Goal: Information Seeking & Learning: Compare options

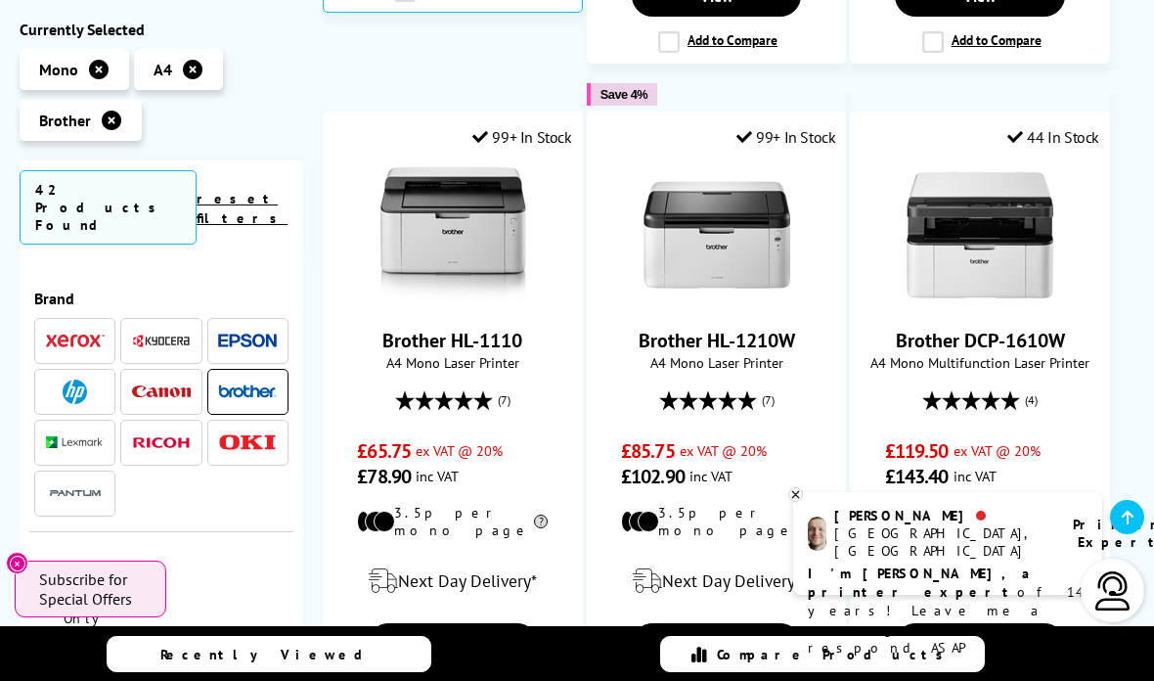
scroll to position [1673, 0]
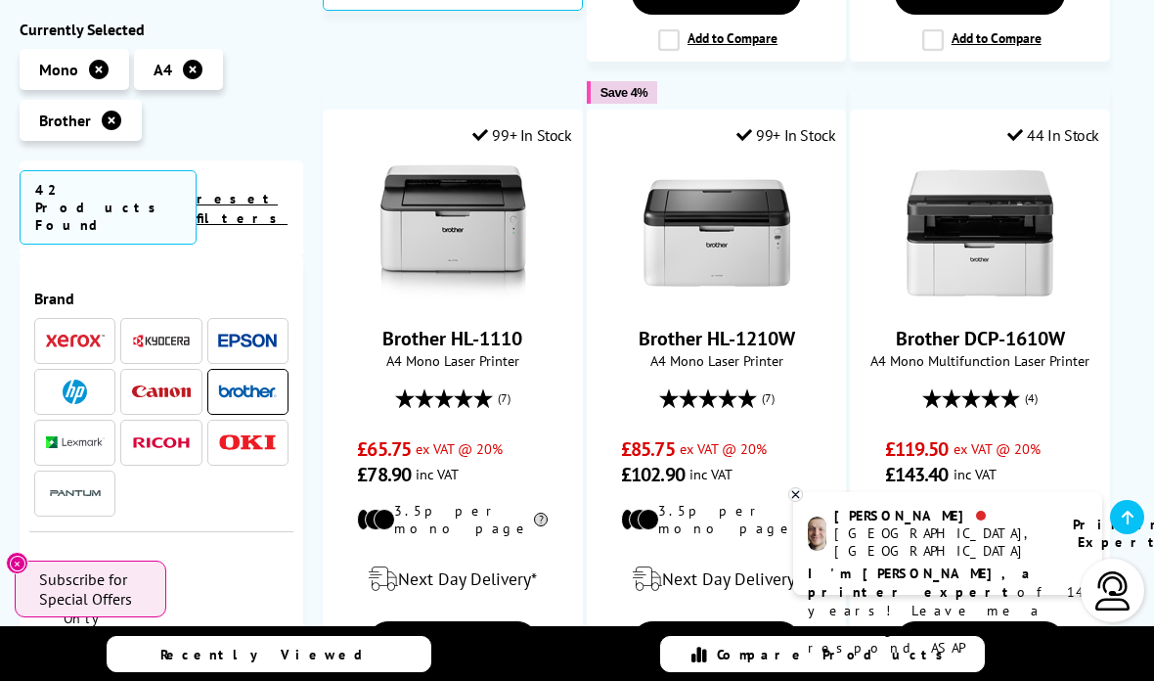
click at [470, 621] on link "View" at bounding box center [453, 641] width 170 height 41
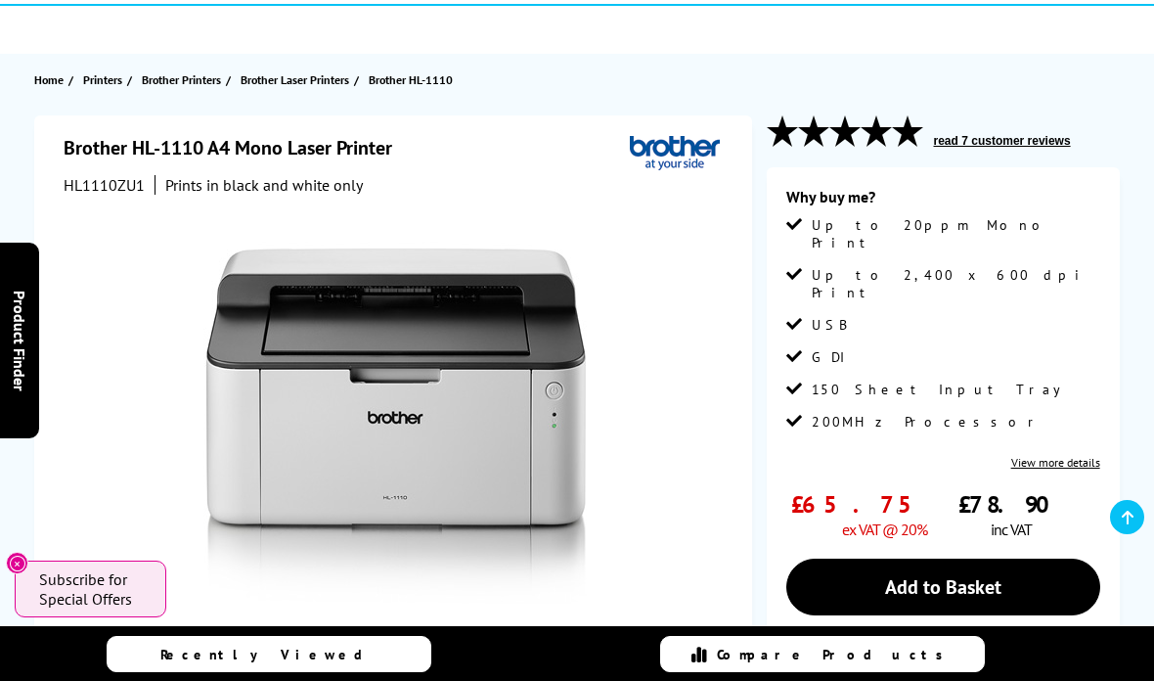
scroll to position [178, 0]
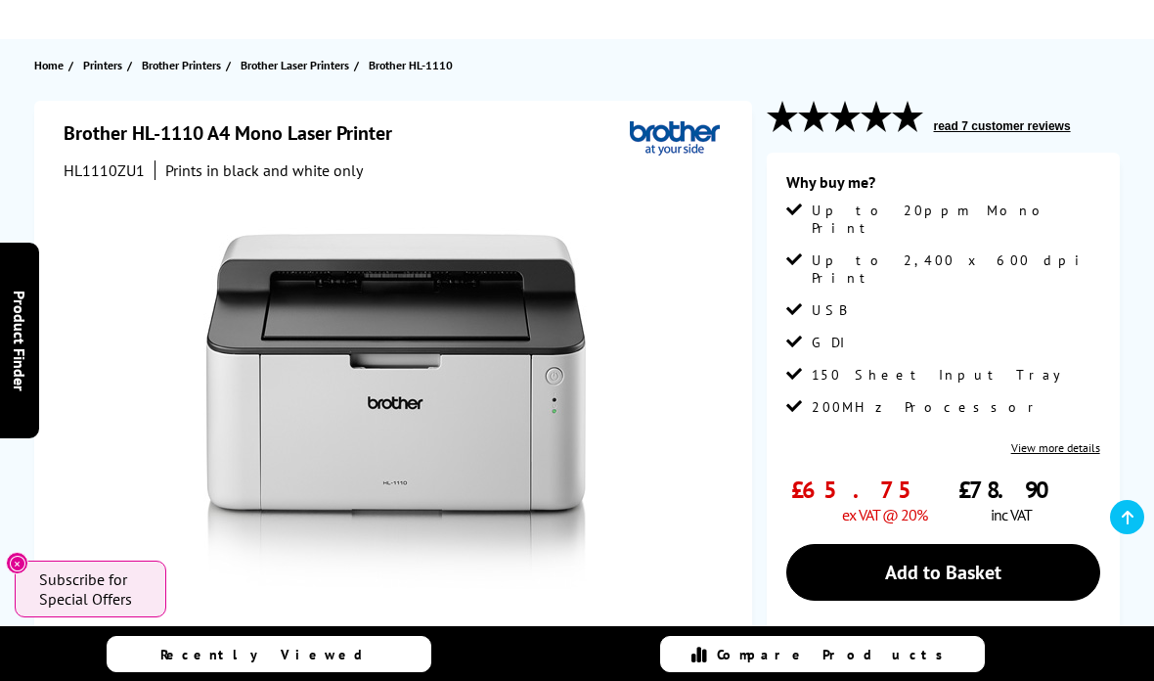
click at [1079, 440] on link "View more details" at bounding box center [1055, 447] width 89 height 15
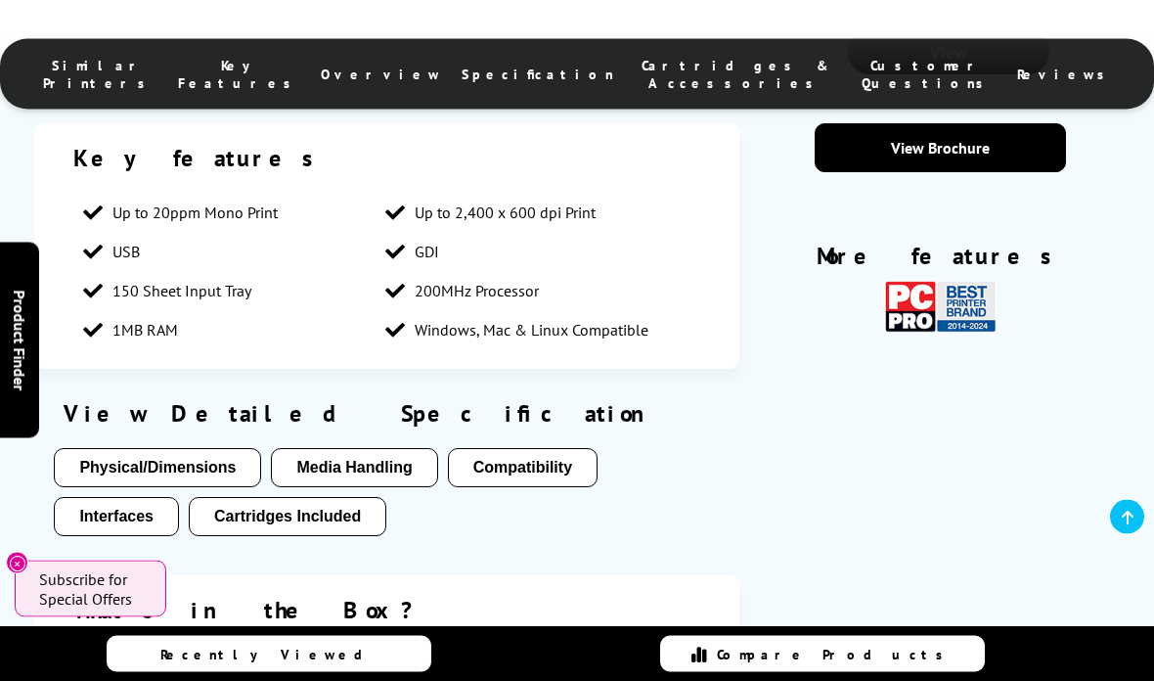
scroll to position [2084, 0]
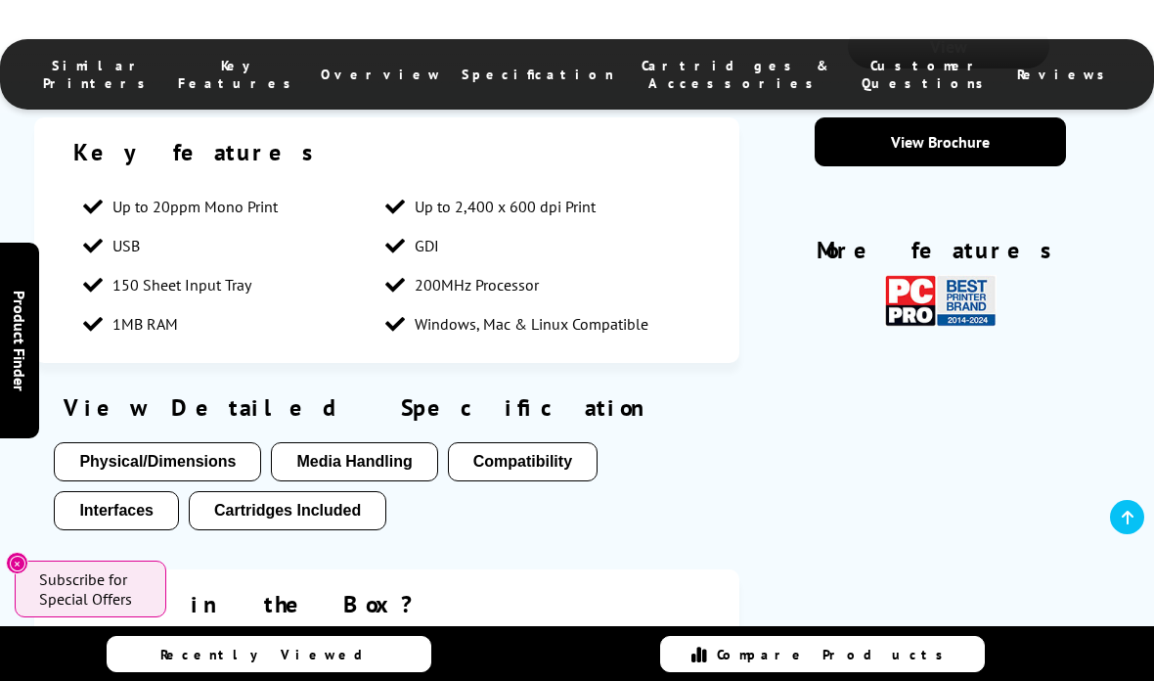
click at [126, 466] on button "Physical/Dimensions" at bounding box center [157, 461] width 207 height 39
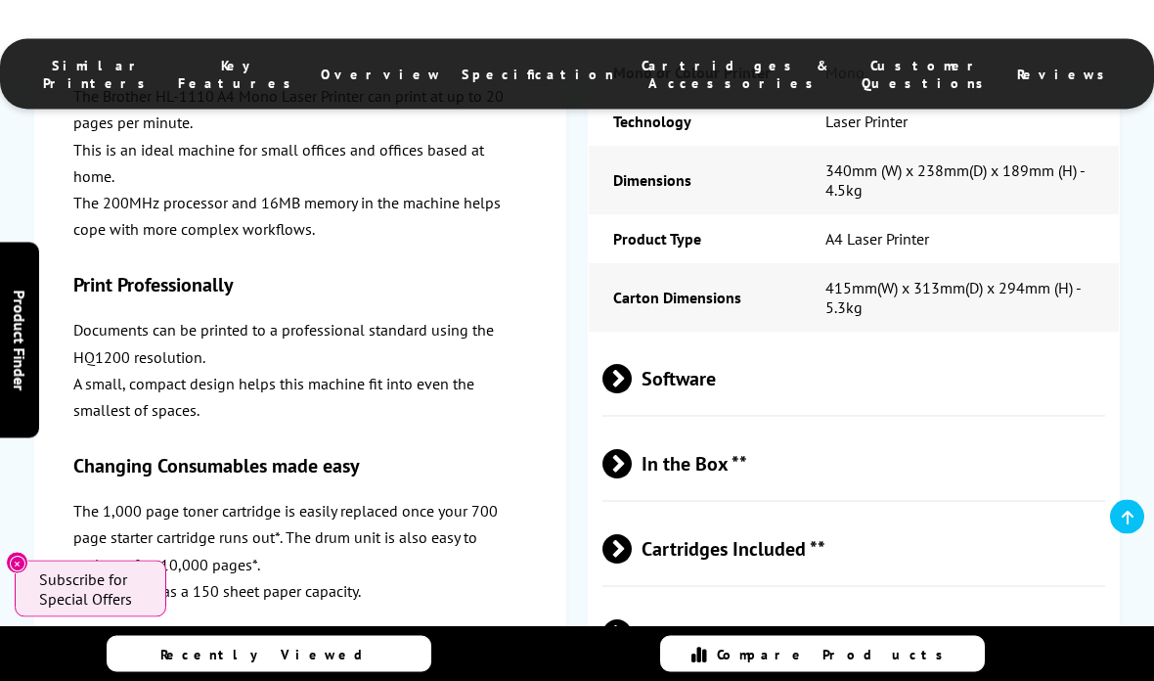
scroll to position [4000, 0]
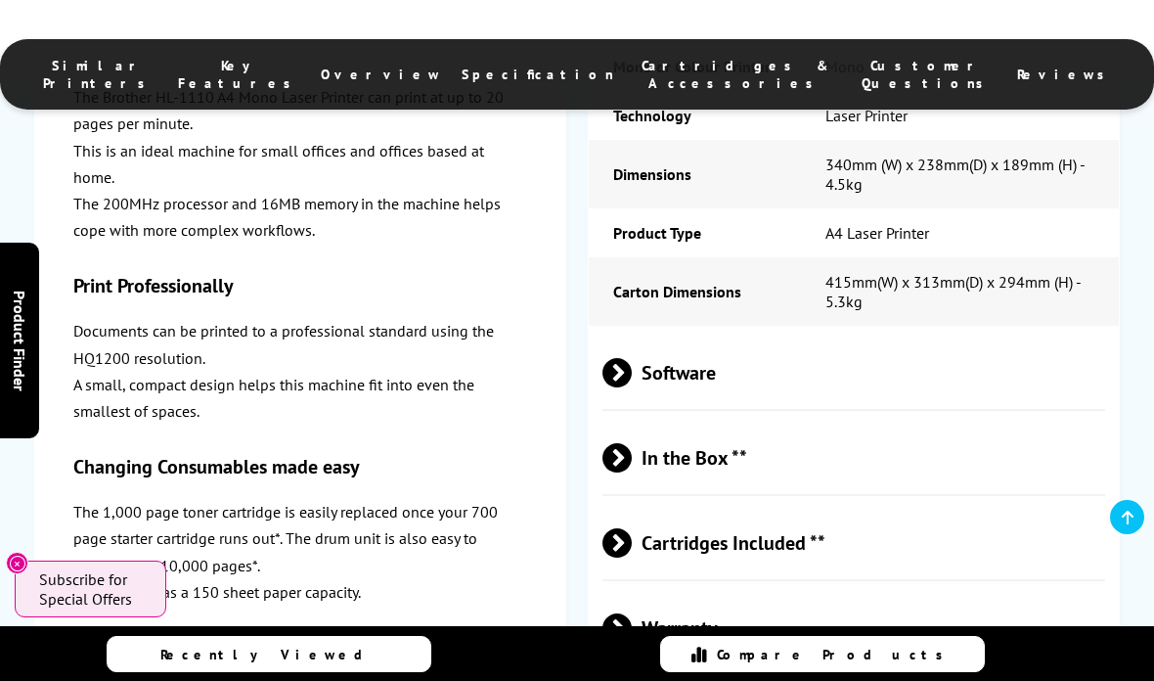
click at [678, 409] on span "Software" at bounding box center [853, 371] width 503 height 73
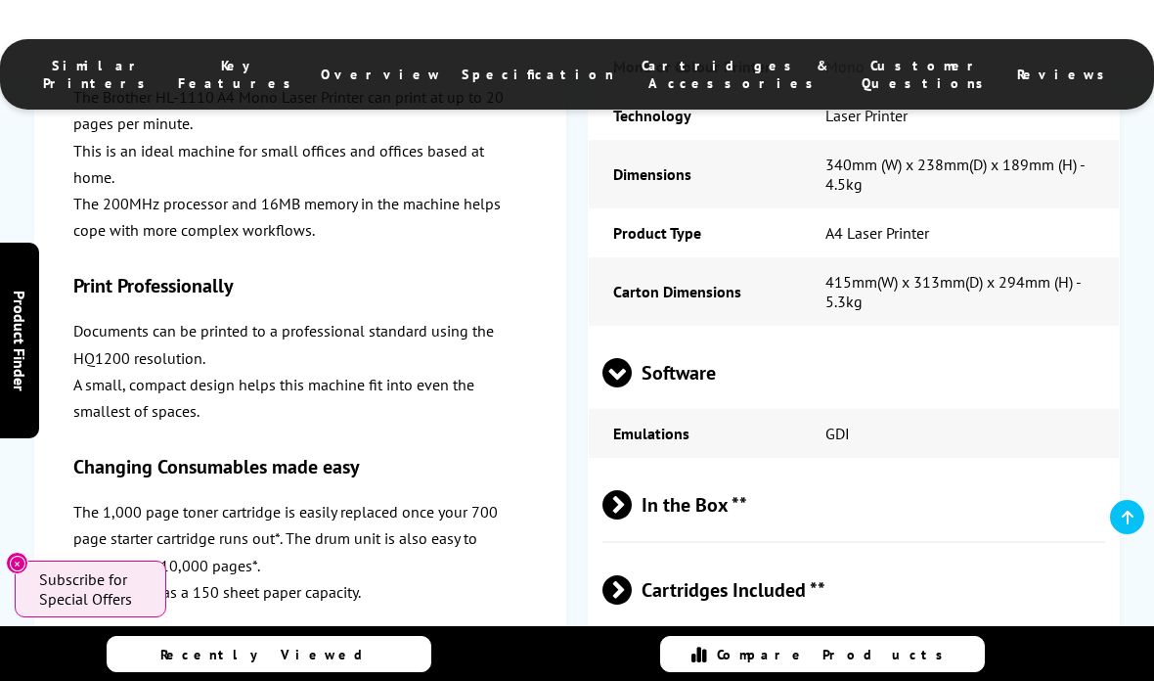
click at [620, 387] on span at bounding box center [616, 387] width 29 height 0
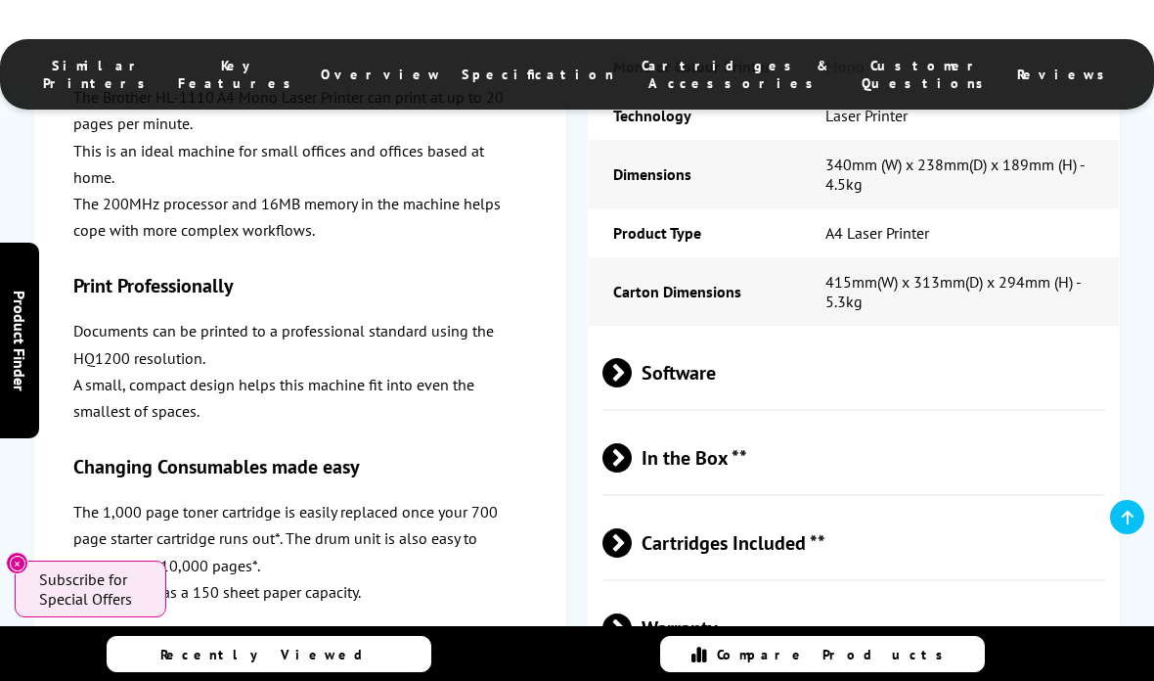
click at [715, 494] on span "In the Box **" at bounding box center [853, 457] width 503 height 73
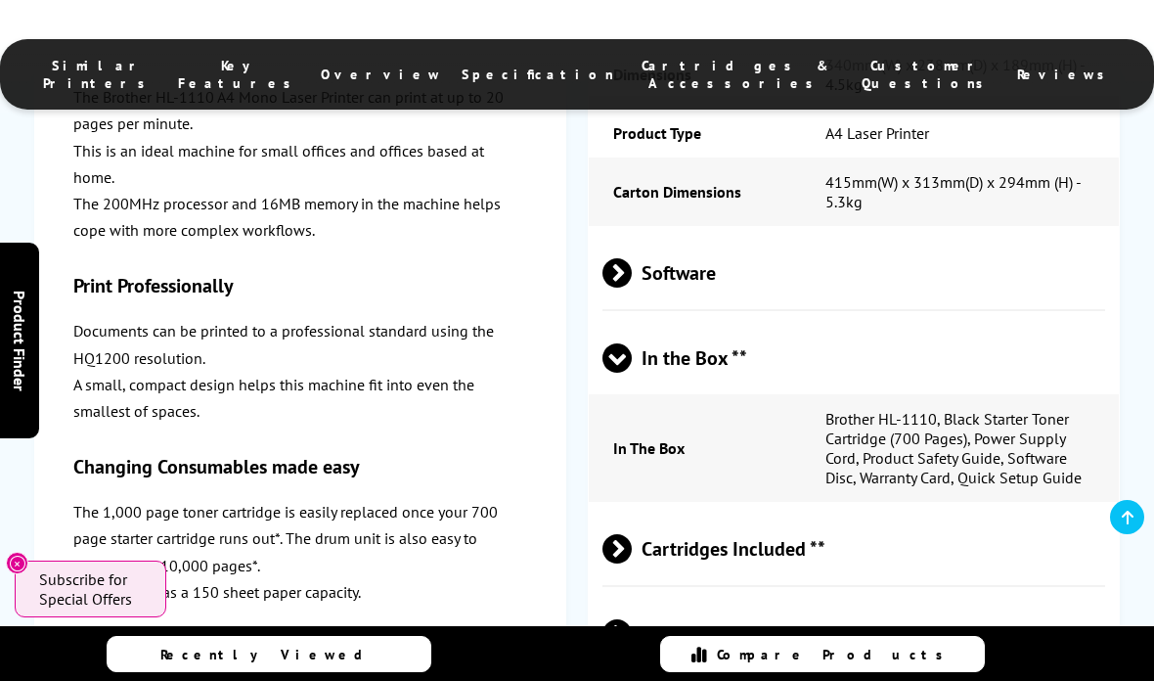
scroll to position [4101, 0]
click at [667, 393] on span "In the Box **" at bounding box center [853, 356] width 503 height 73
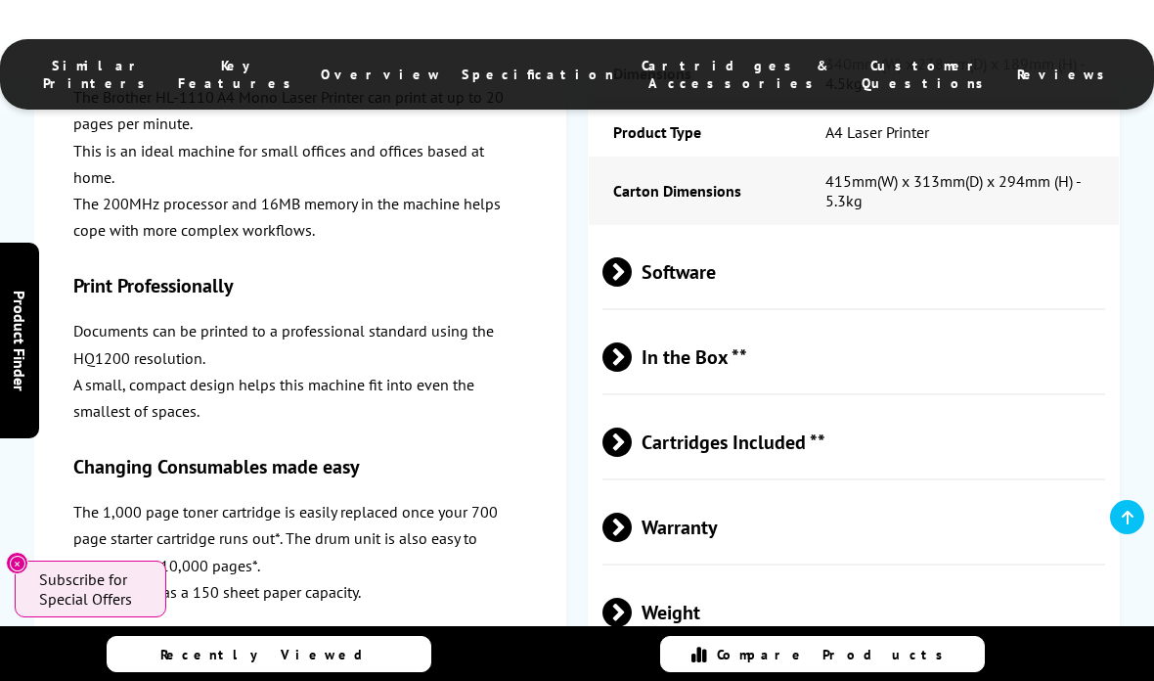
click at [790, 478] on span "Cartridges Included **" at bounding box center [853, 441] width 503 height 73
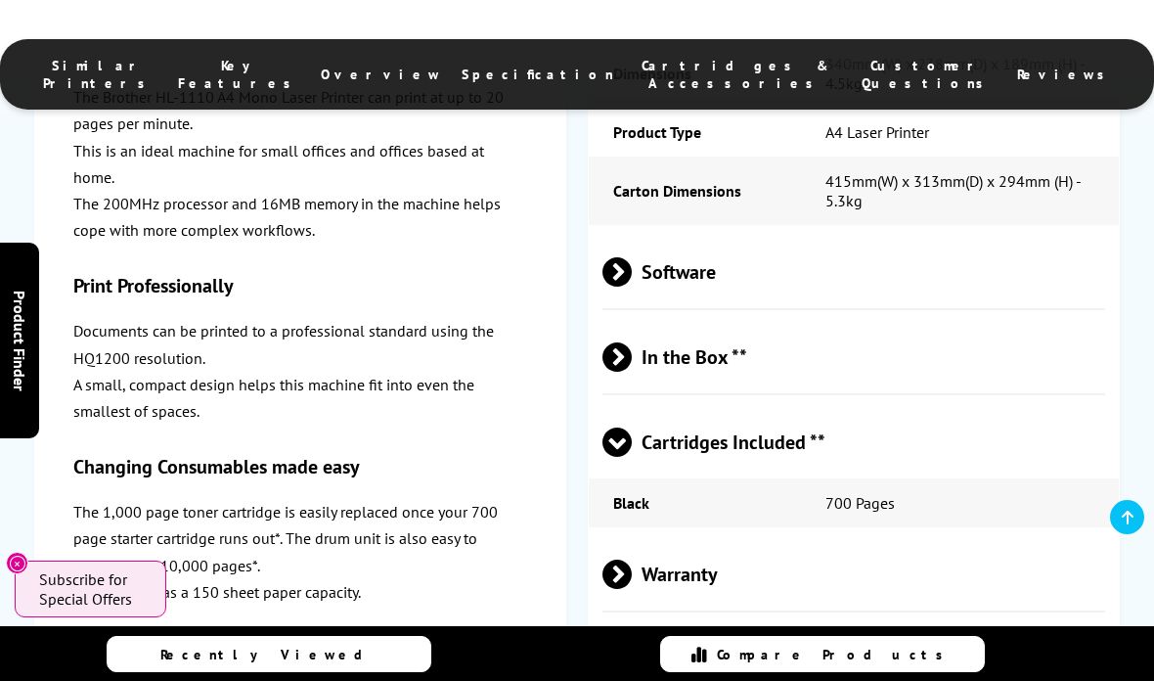
click at [768, 478] on span "Cartridges Included **" at bounding box center [853, 441] width 503 height 73
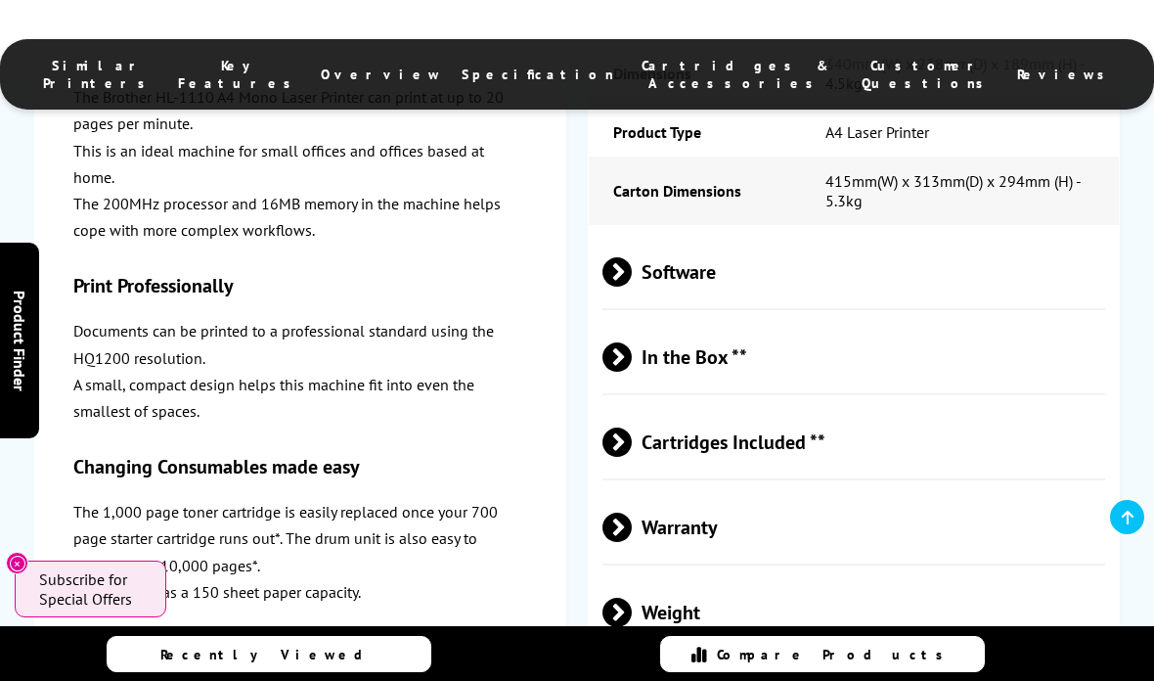
click at [804, 563] on span "Warranty" at bounding box center [853, 526] width 503 height 73
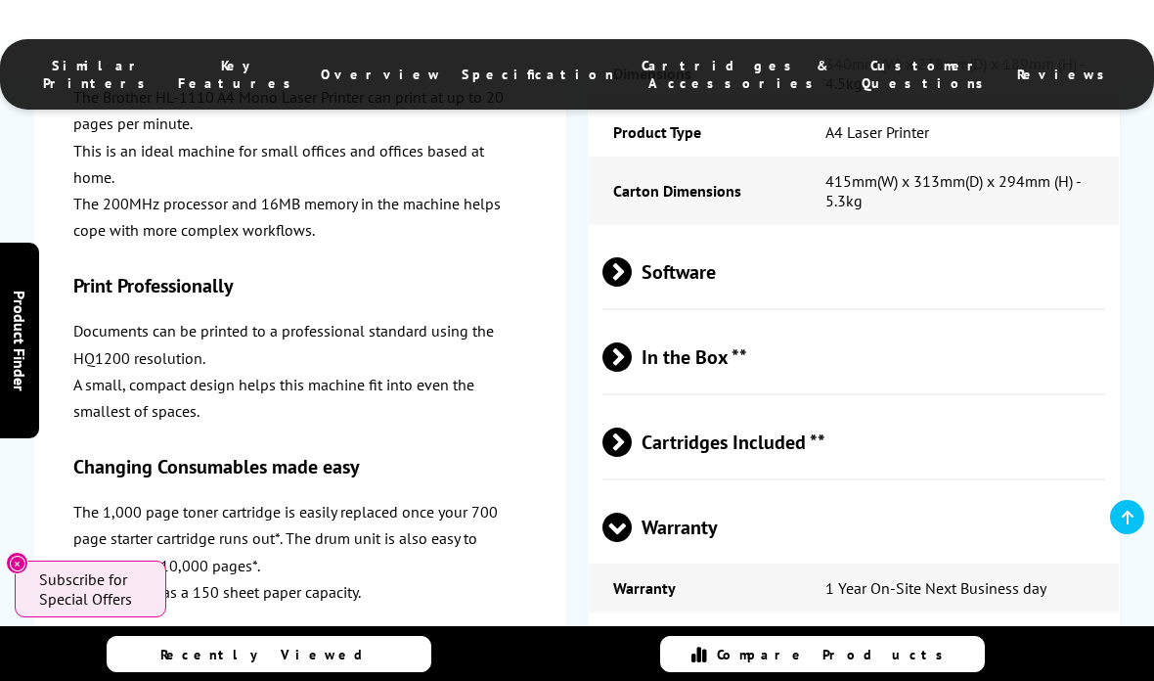
click at [813, 563] on span "Warranty" at bounding box center [853, 526] width 503 height 73
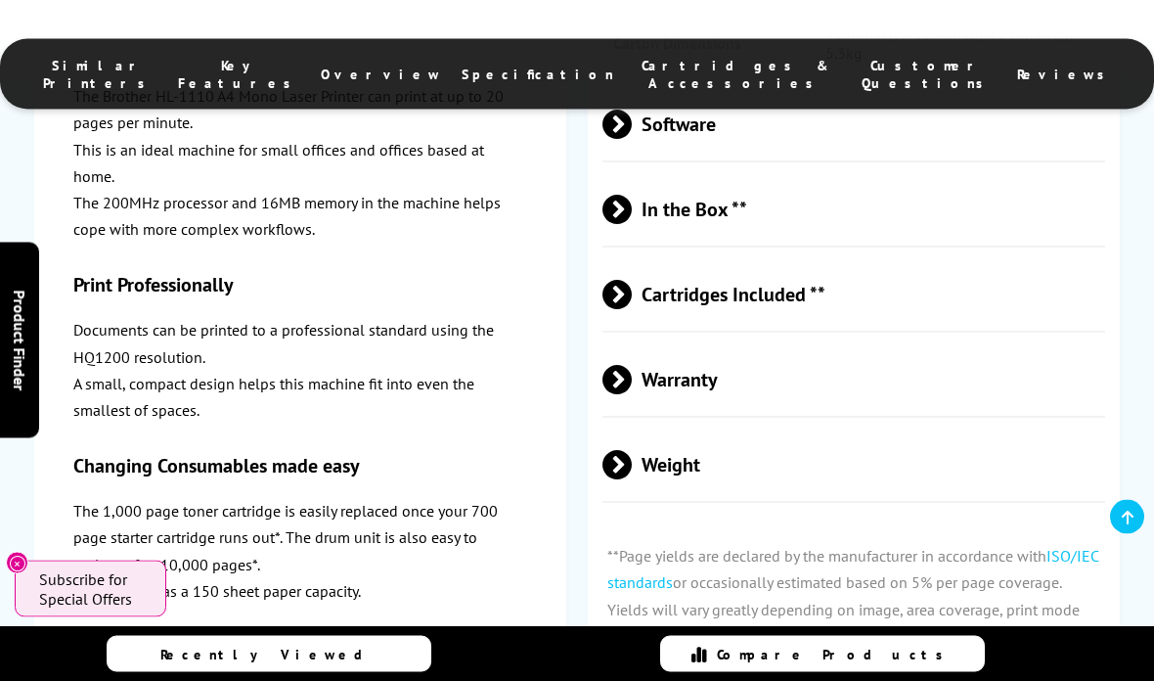
scroll to position [4248, 0]
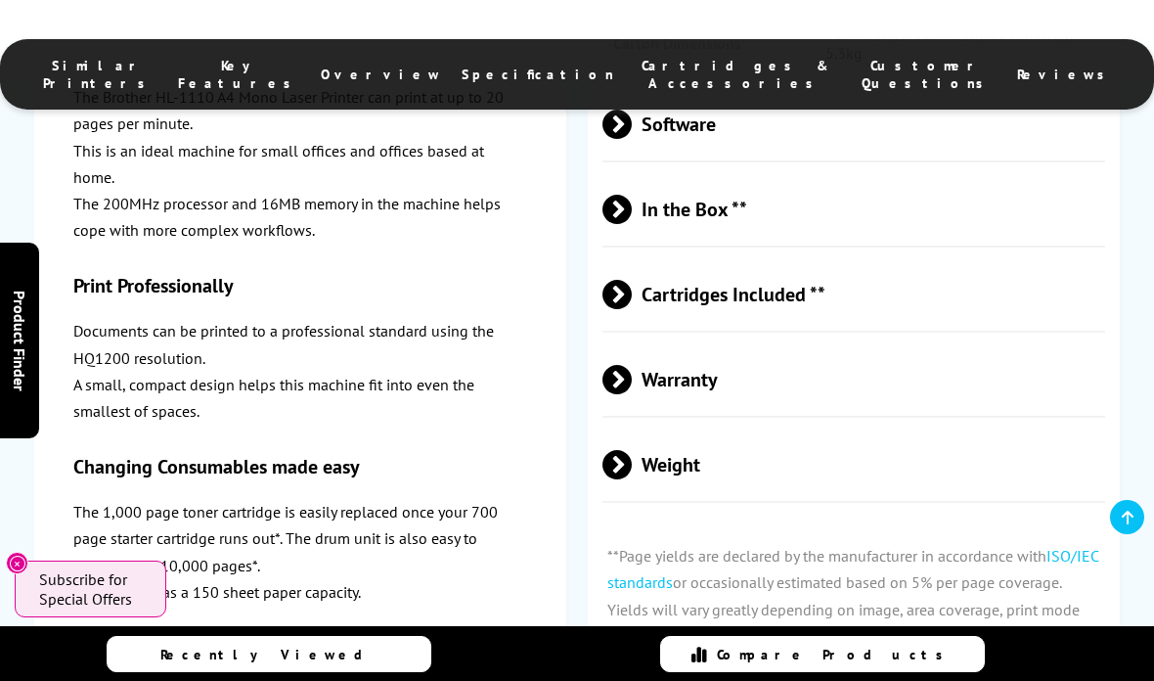
click at [795, 501] on span "Weight" at bounding box center [853, 463] width 503 height 73
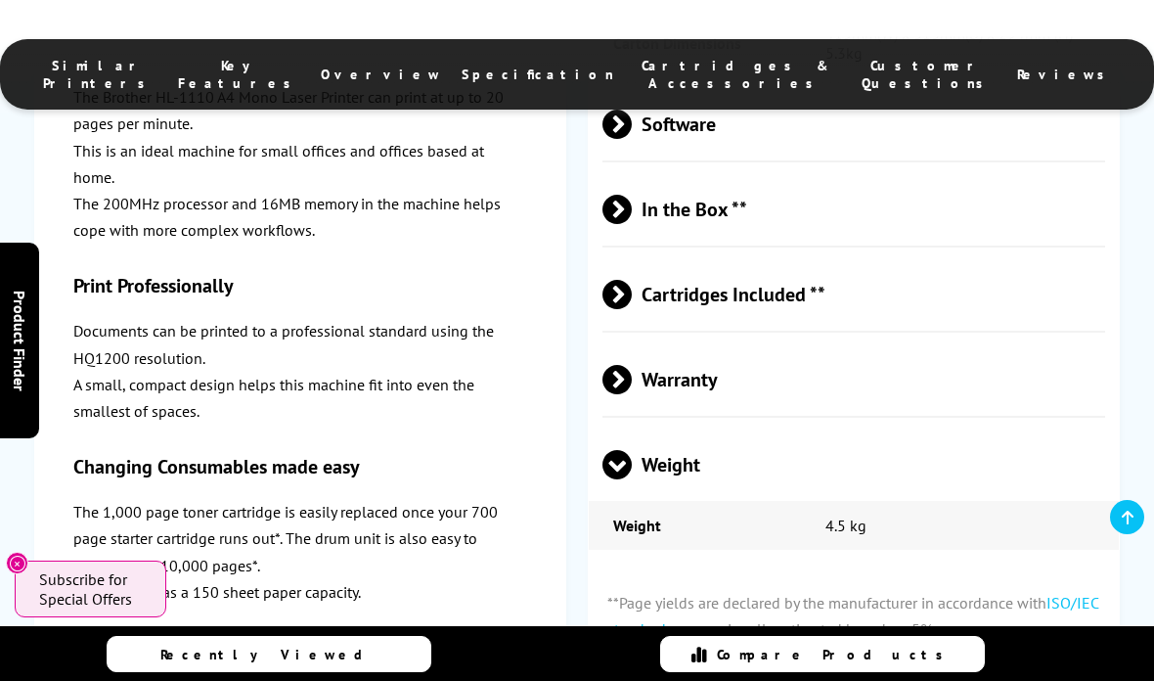
click at [895, 494] on span "Weight" at bounding box center [853, 463] width 503 height 73
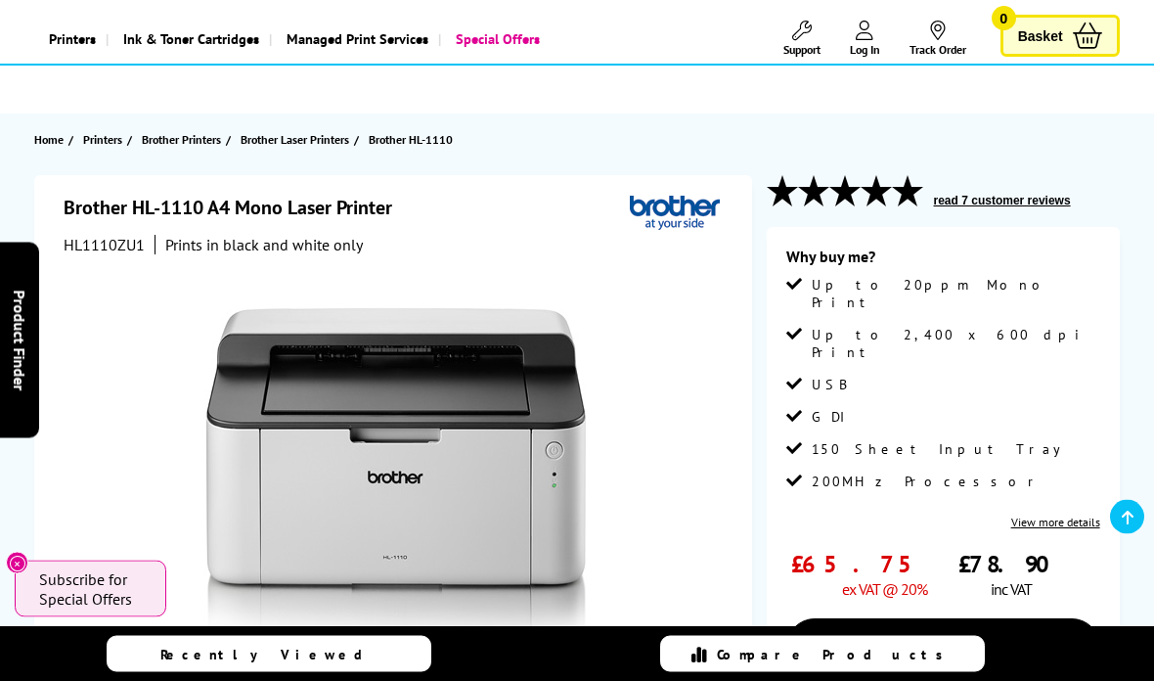
scroll to position [104, 0]
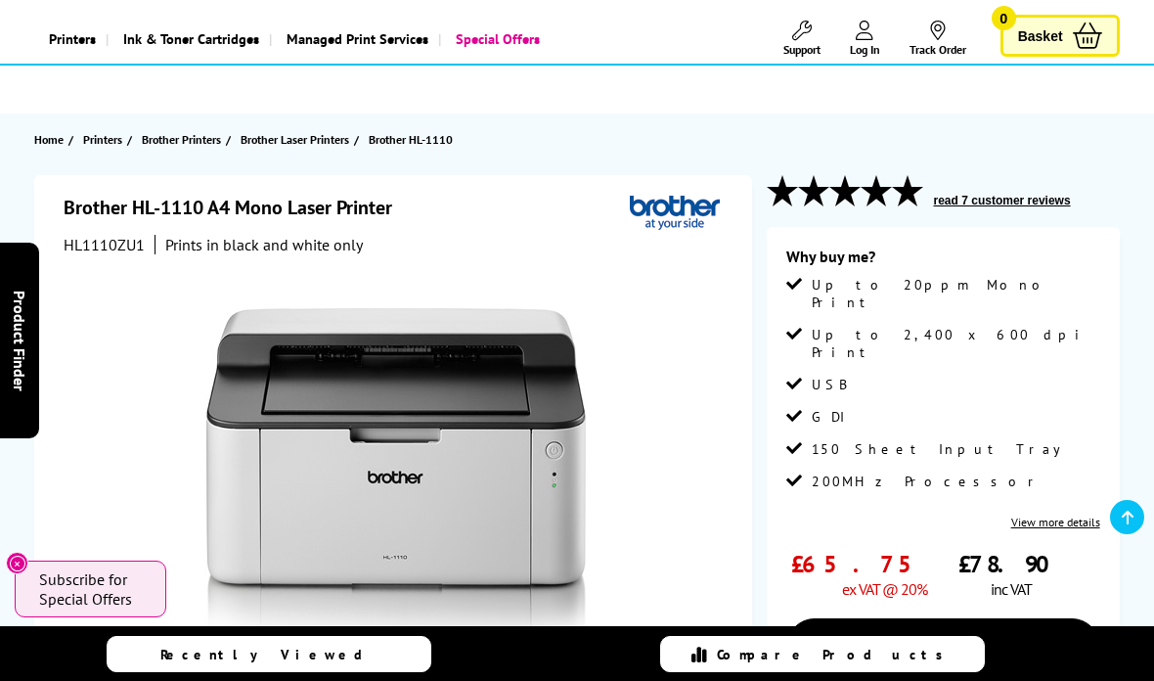
click at [1072, 514] on link "View more details" at bounding box center [1055, 521] width 89 height 15
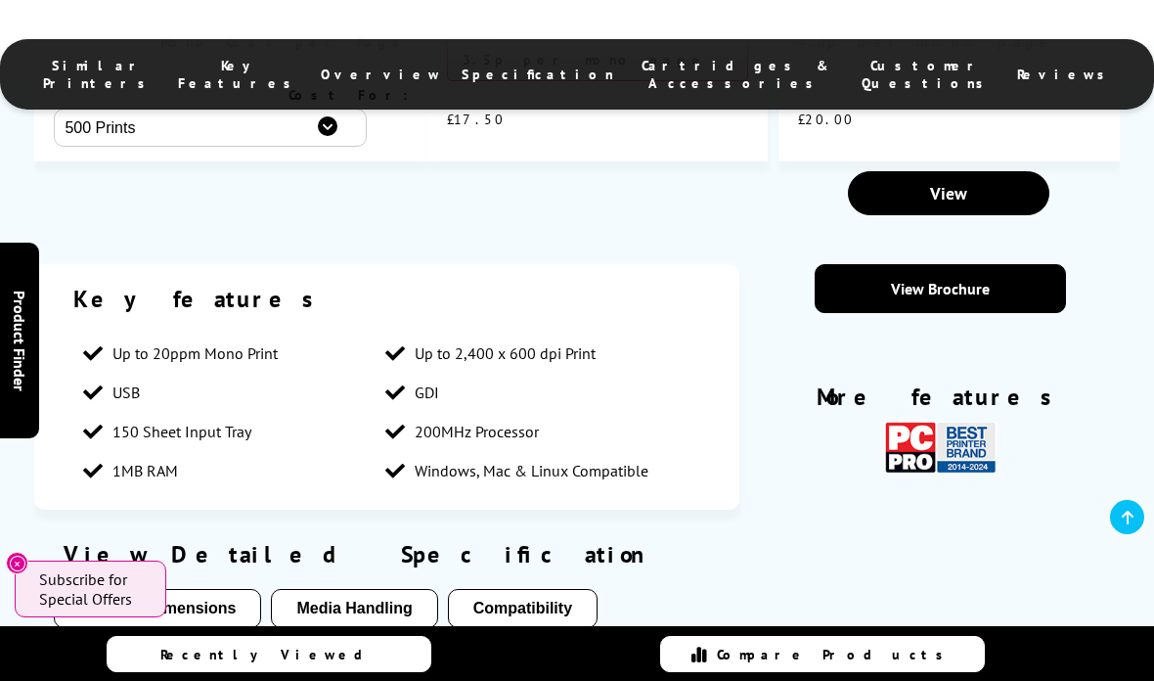
scroll to position [2059, 0]
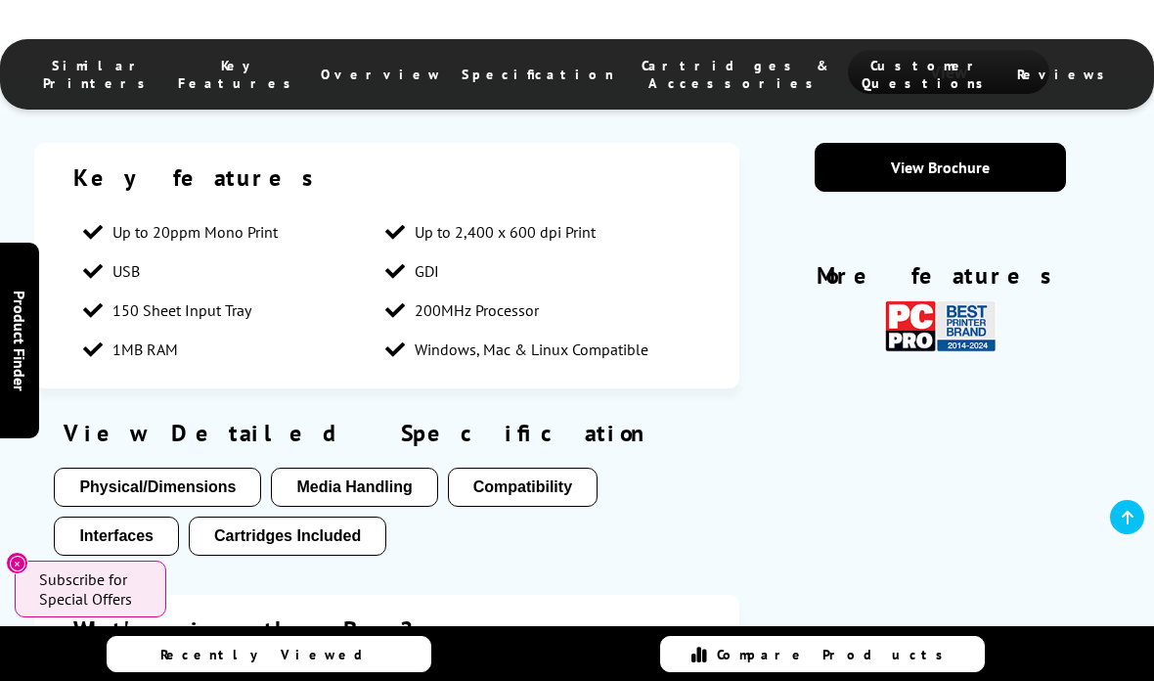
click at [188, 501] on button "Physical/Dimensions" at bounding box center [157, 486] width 207 height 39
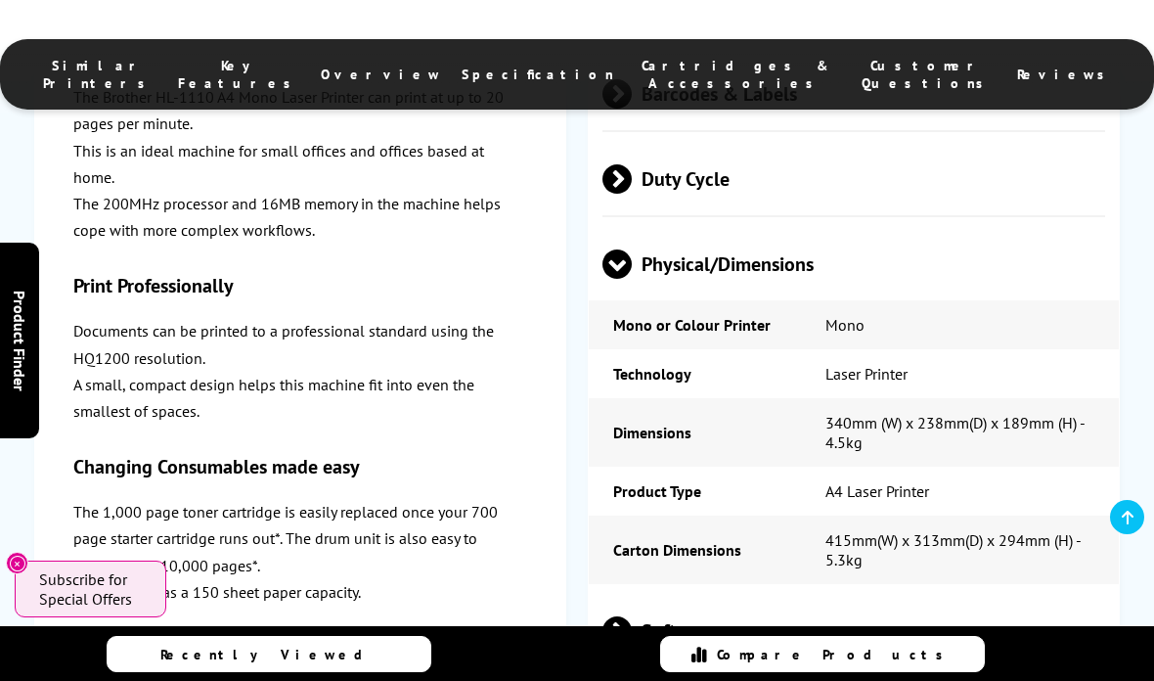
scroll to position [3841, 0]
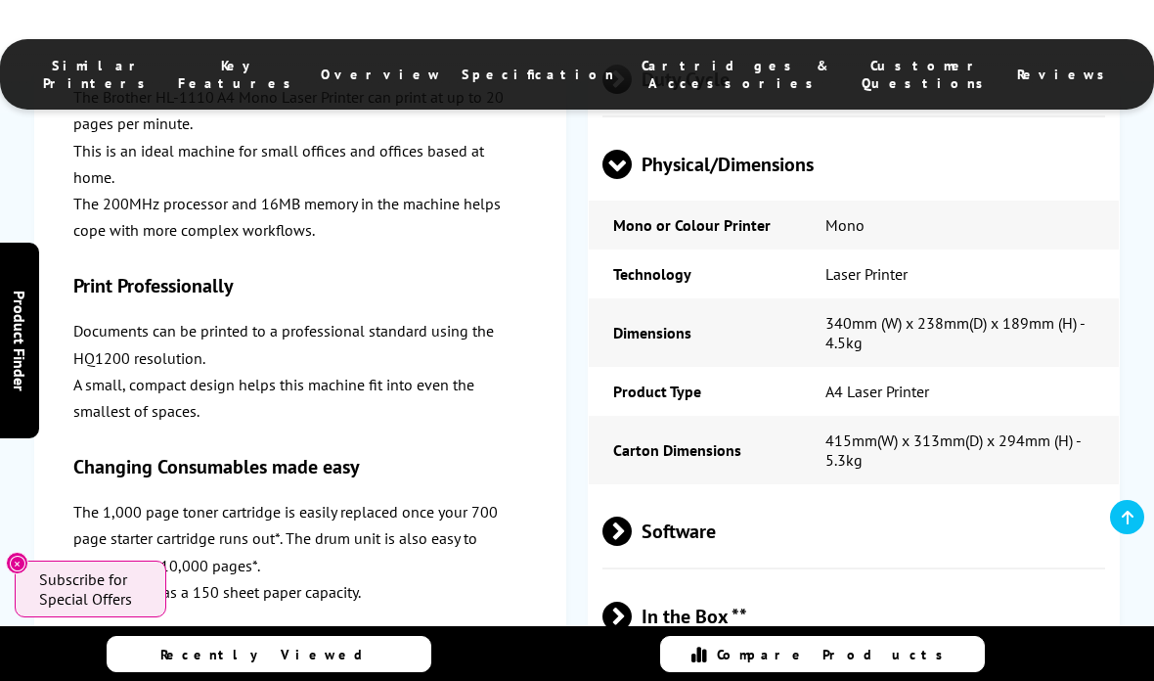
click at [1129, 634] on div "Brother HL-1110 in More Detail The Brother HL-1110 A4 Mono Laser Printer can pr…" at bounding box center [577, 176] width 1154 height 1798
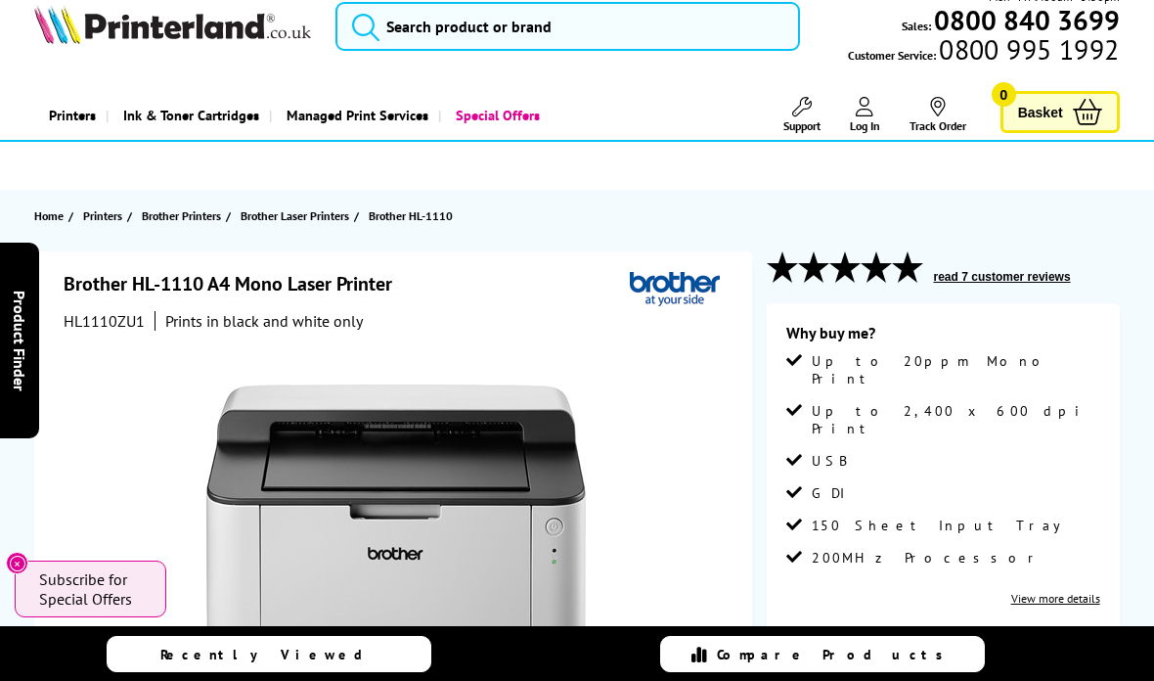
scroll to position [26, 0]
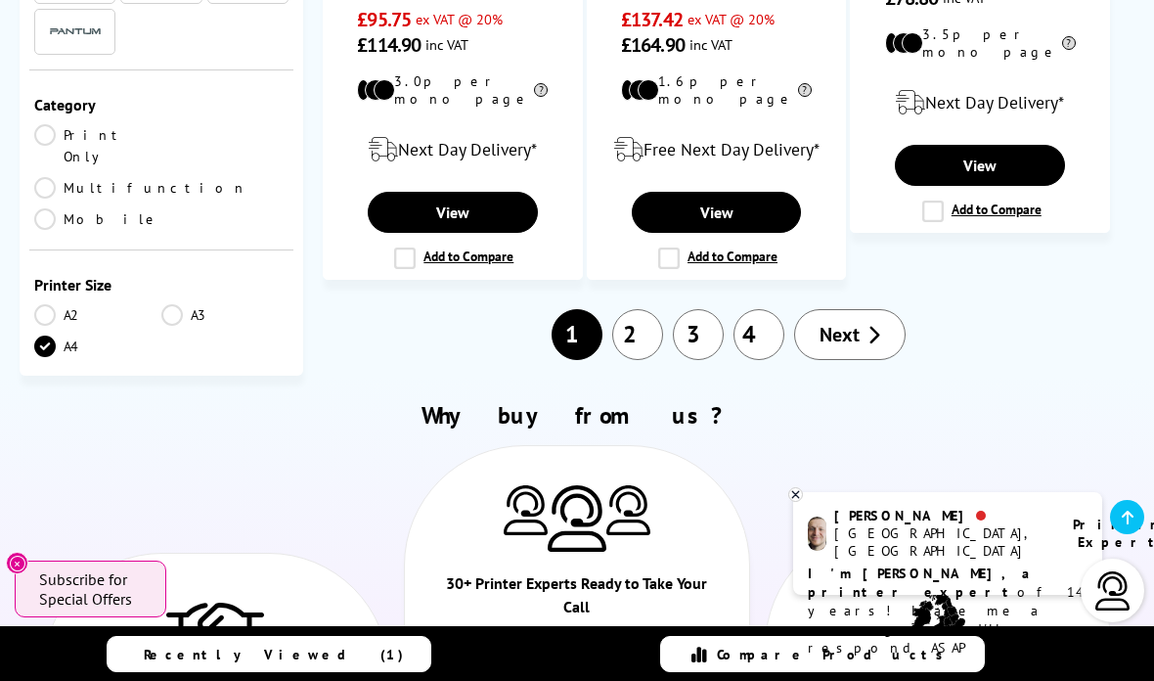
scroll to position [2759, 0]
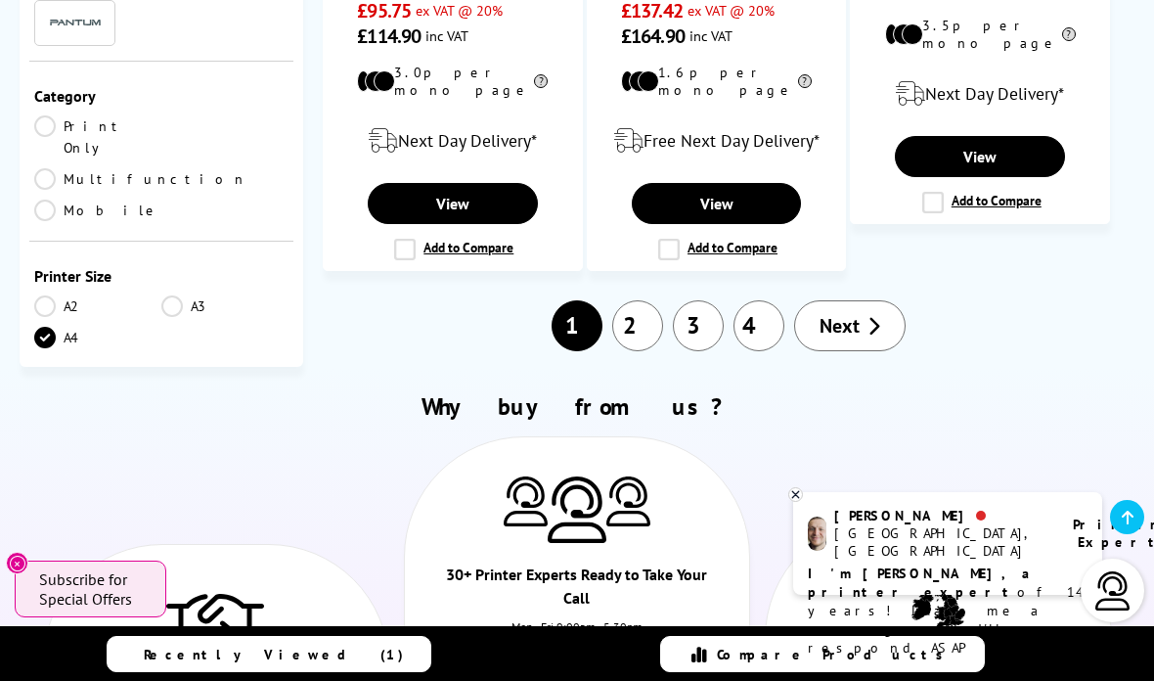
click at [835, 313] on span "Next" at bounding box center [840, 325] width 40 height 25
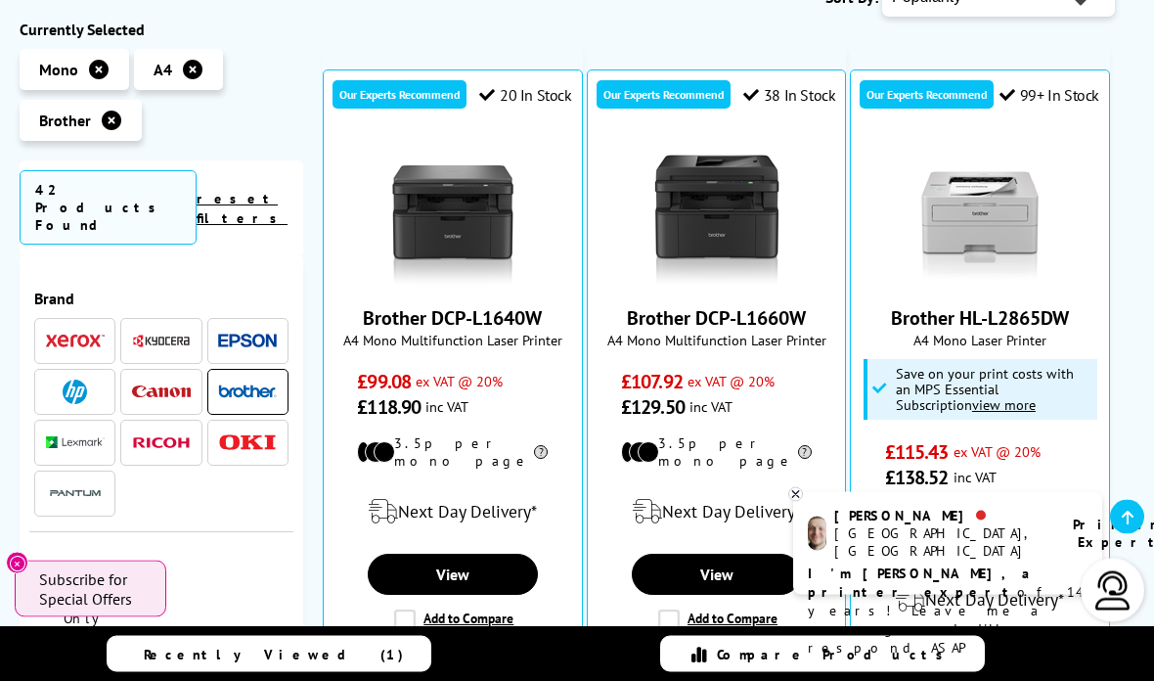
scroll to position [352, 0]
click at [487, 558] on link "View" at bounding box center [453, 574] width 170 height 41
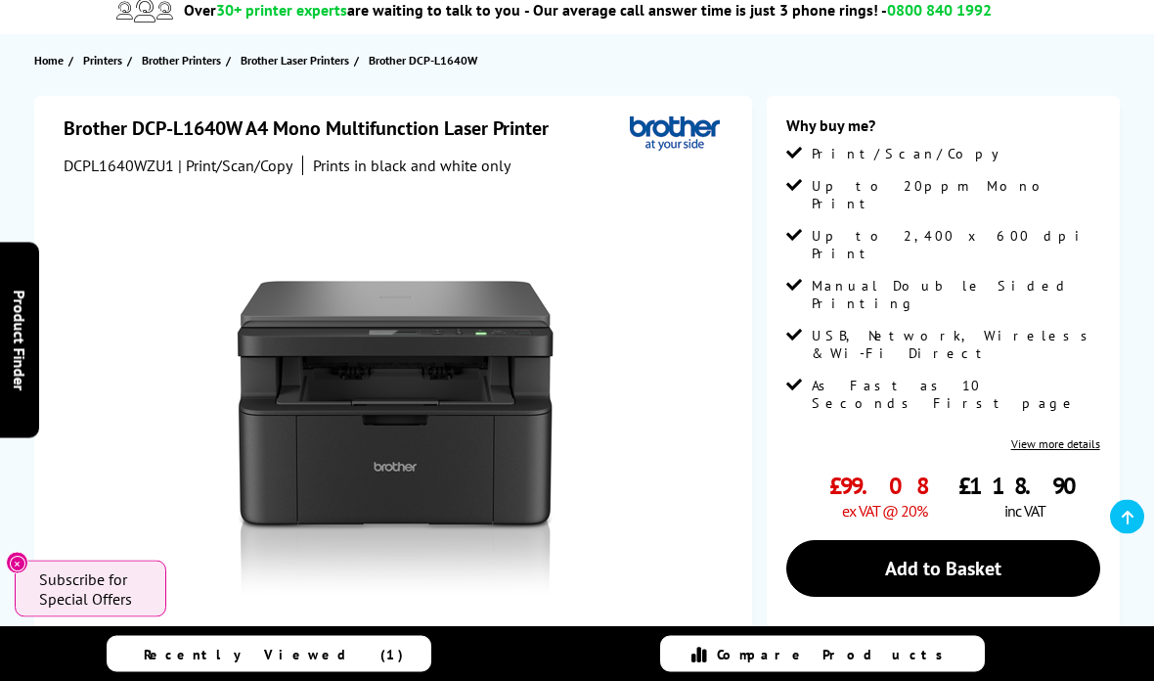
scroll to position [183, 0]
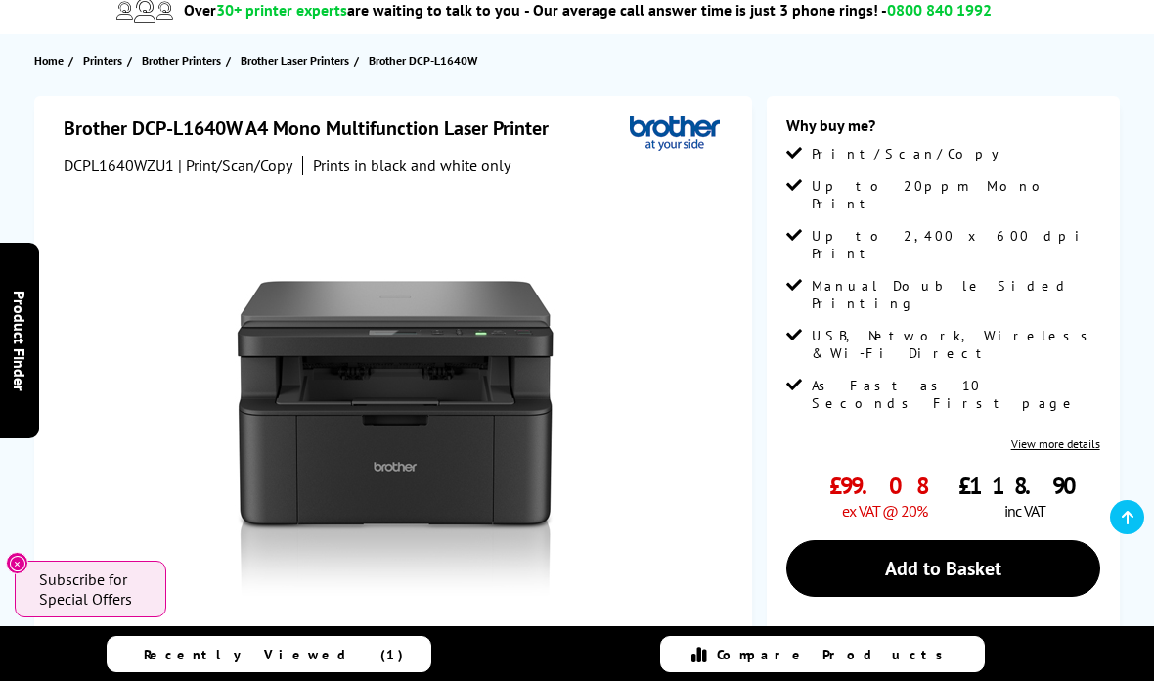
click at [1073, 436] on link "View more details" at bounding box center [1055, 443] width 89 height 15
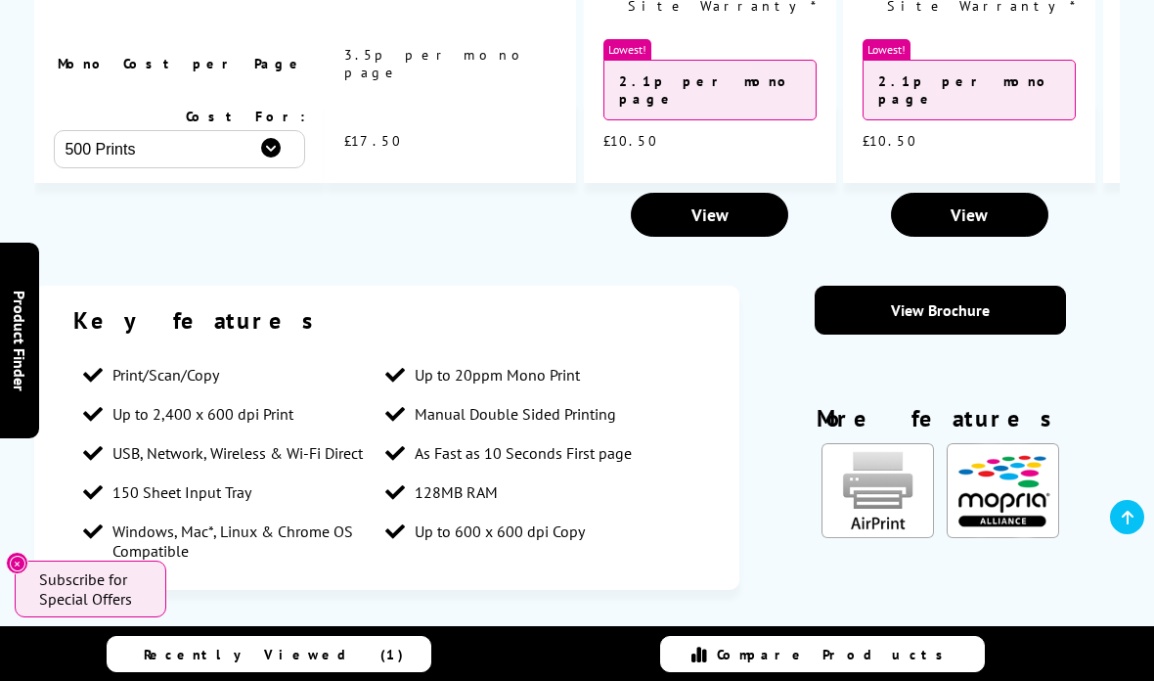
scroll to position [2012, 0]
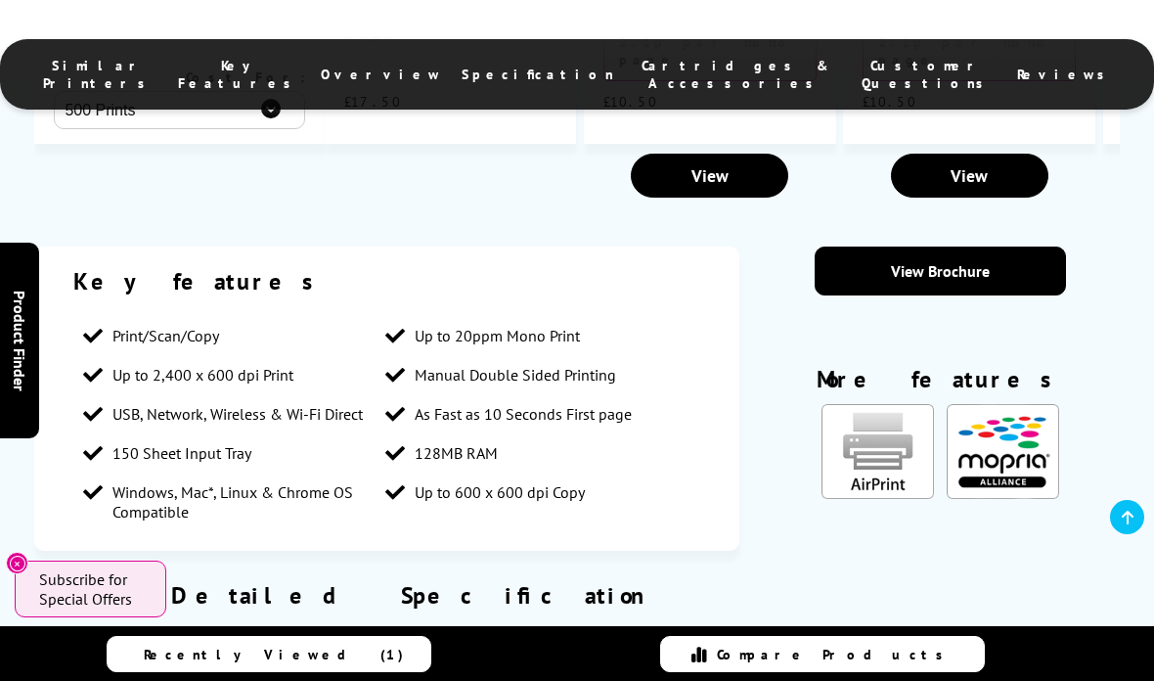
click at [222, 630] on button "Physical/Dimensions" at bounding box center [157, 649] width 207 height 39
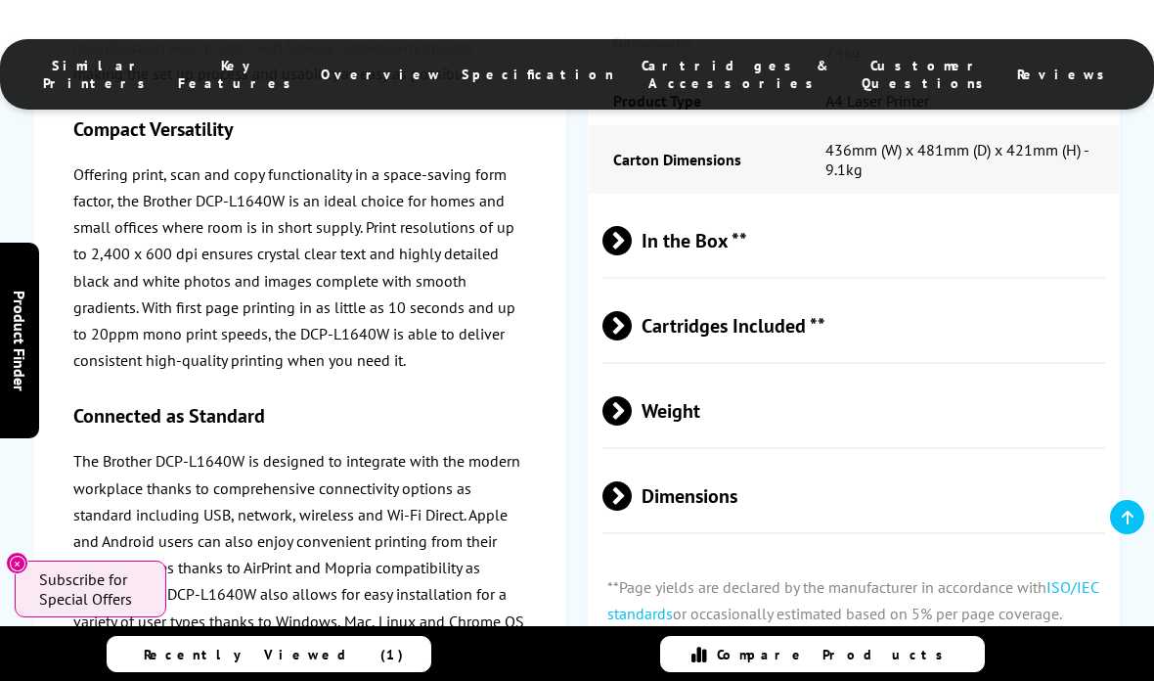
scroll to position [4877, 0]
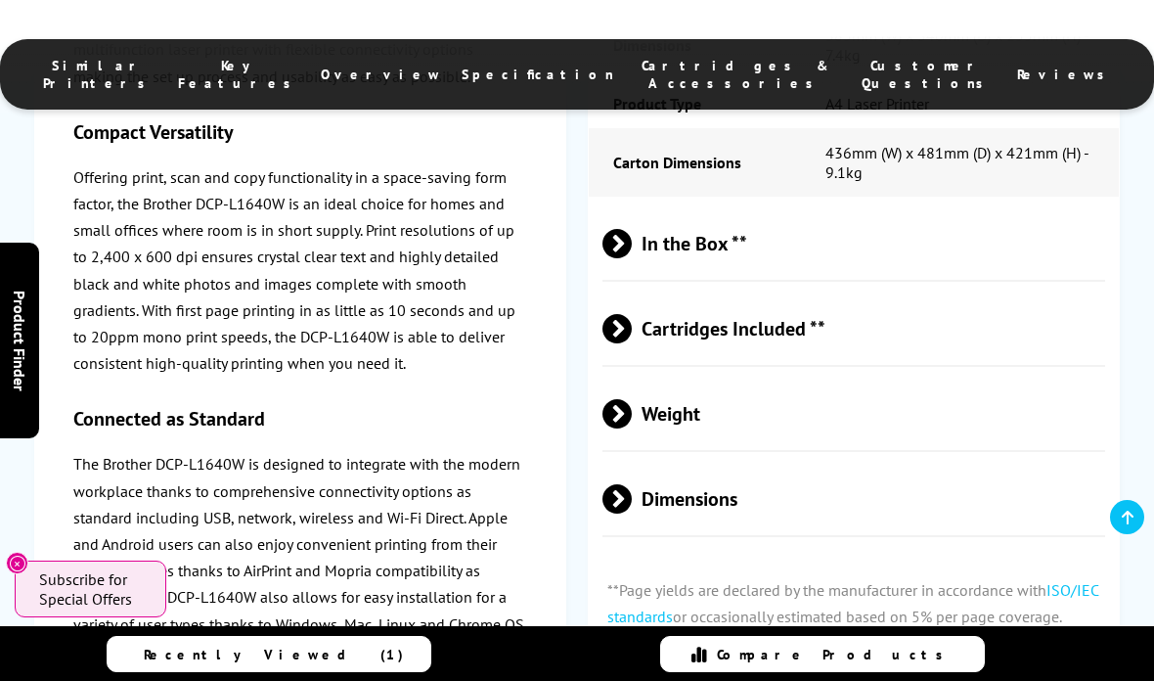
click at [794, 291] on span "Cartridges Included **" at bounding box center [853, 327] width 503 height 73
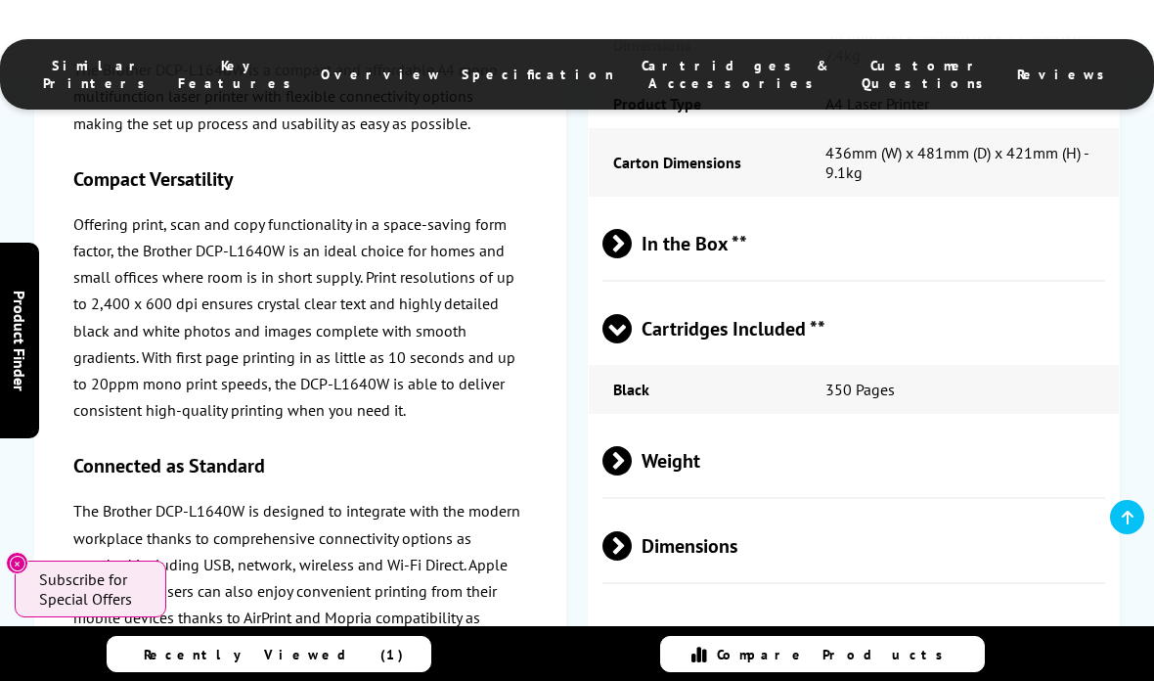
click at [785, 291] on span "Cartridges Included **" at bounding box center [853, 327] width 503 height 73
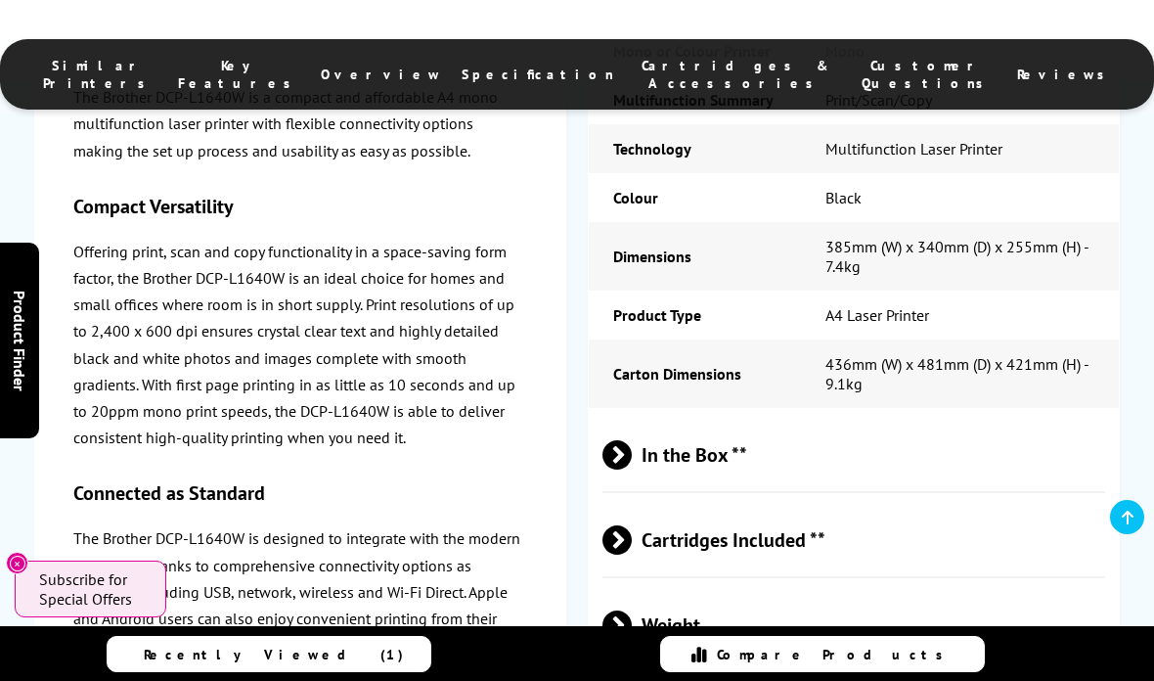
scroll to position [4657, 0]
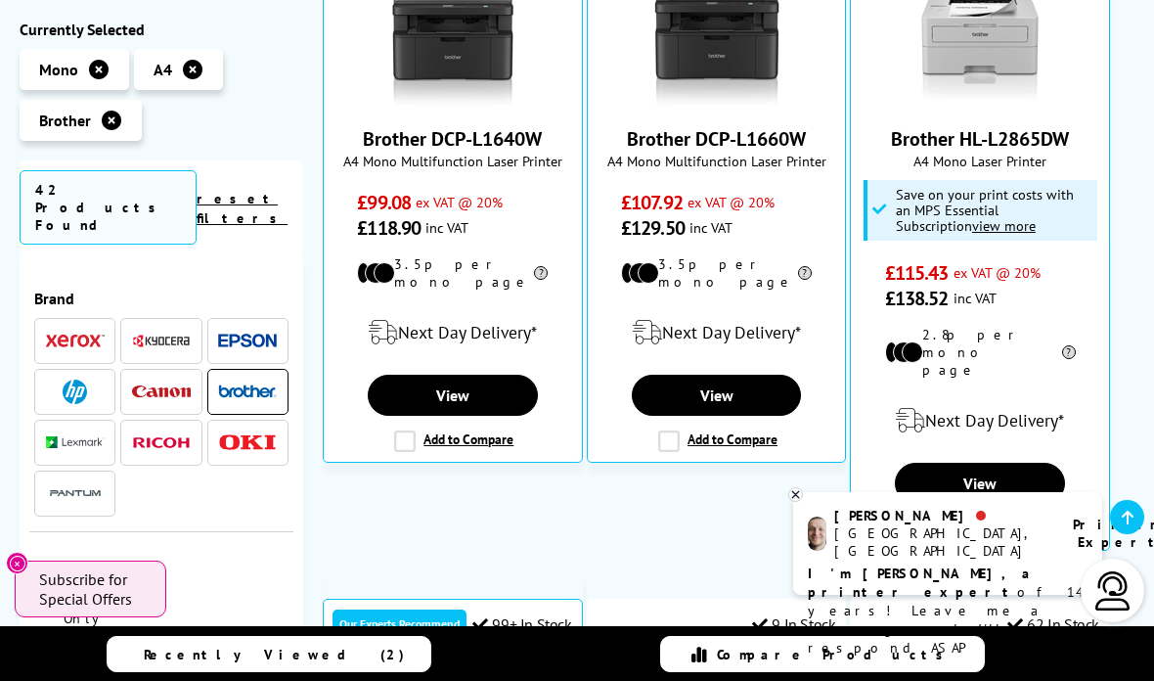
scroll to position [536, 0]
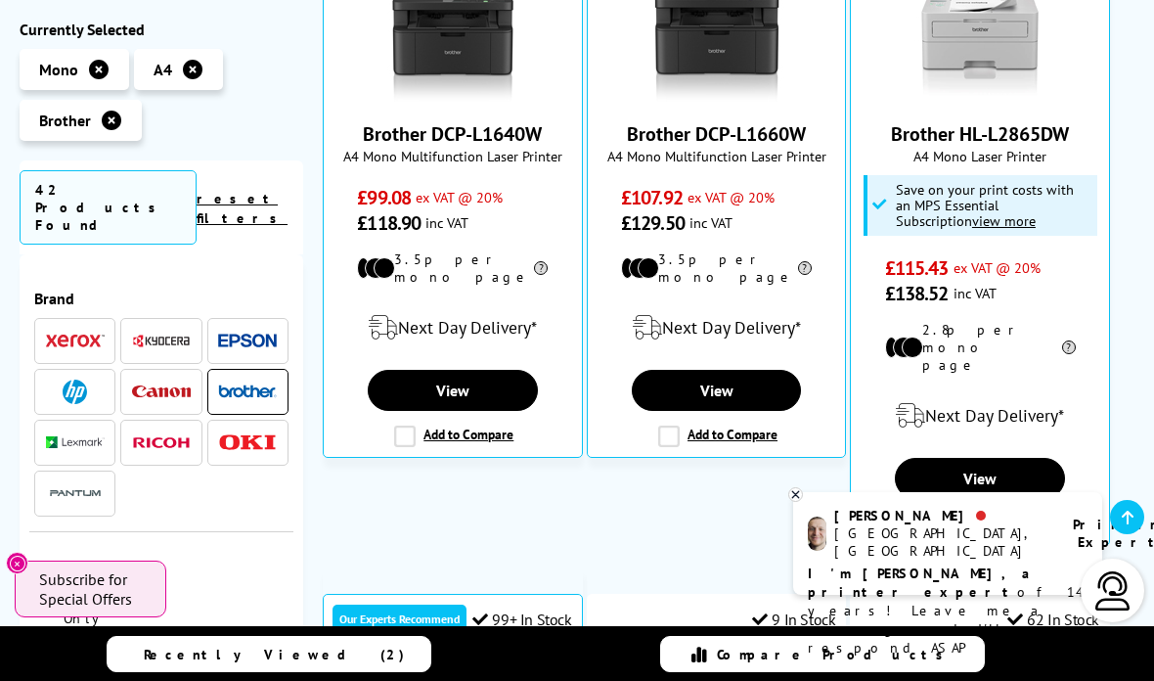
click at [984, 458] on link "View" at bounding box center [980, 478] width 170 height 41
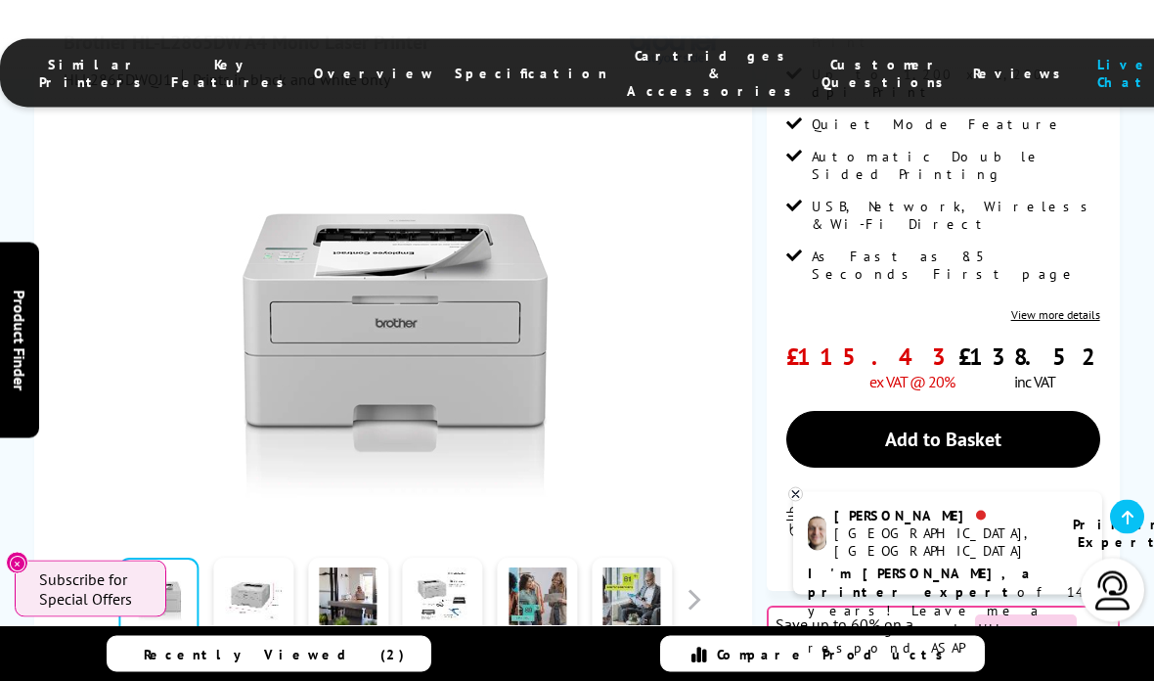
scroll to position [383, 0]
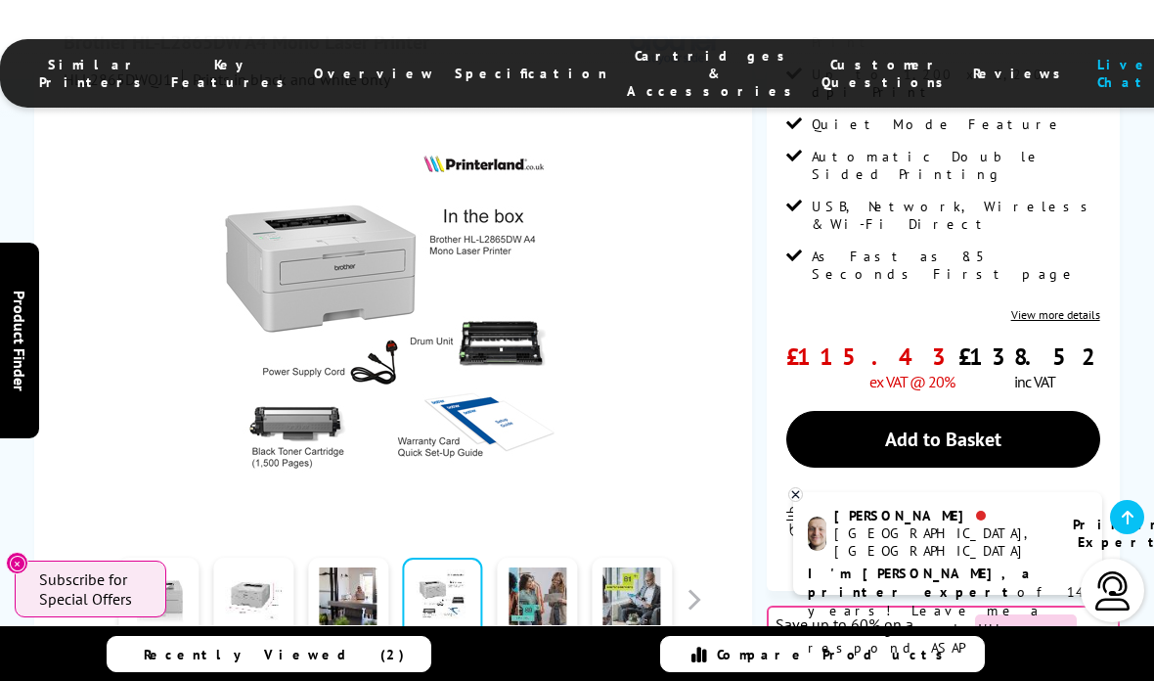
click at [404, 674] on span "Watch video" at bounding box center [410, 684] width 81 height 20
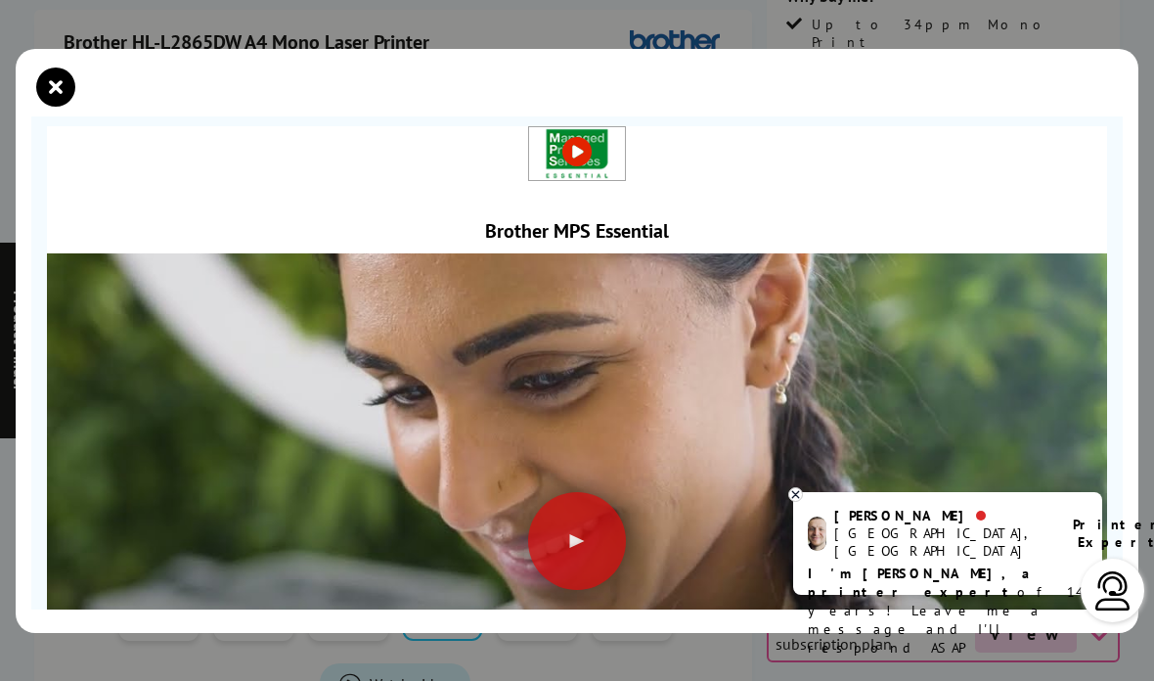
click at [572, 549] on div at bounding box center [577, 541] width 98 height 98
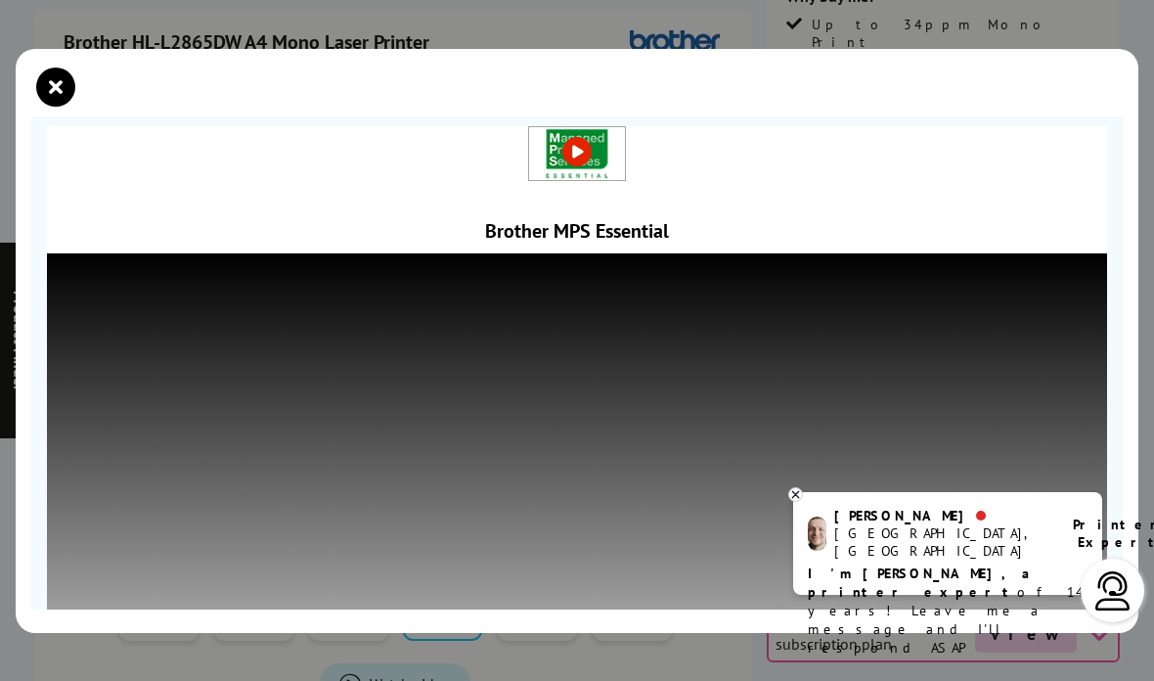
click at [792, 502] on icon at bounding box center [795, 494] width 13 height 15
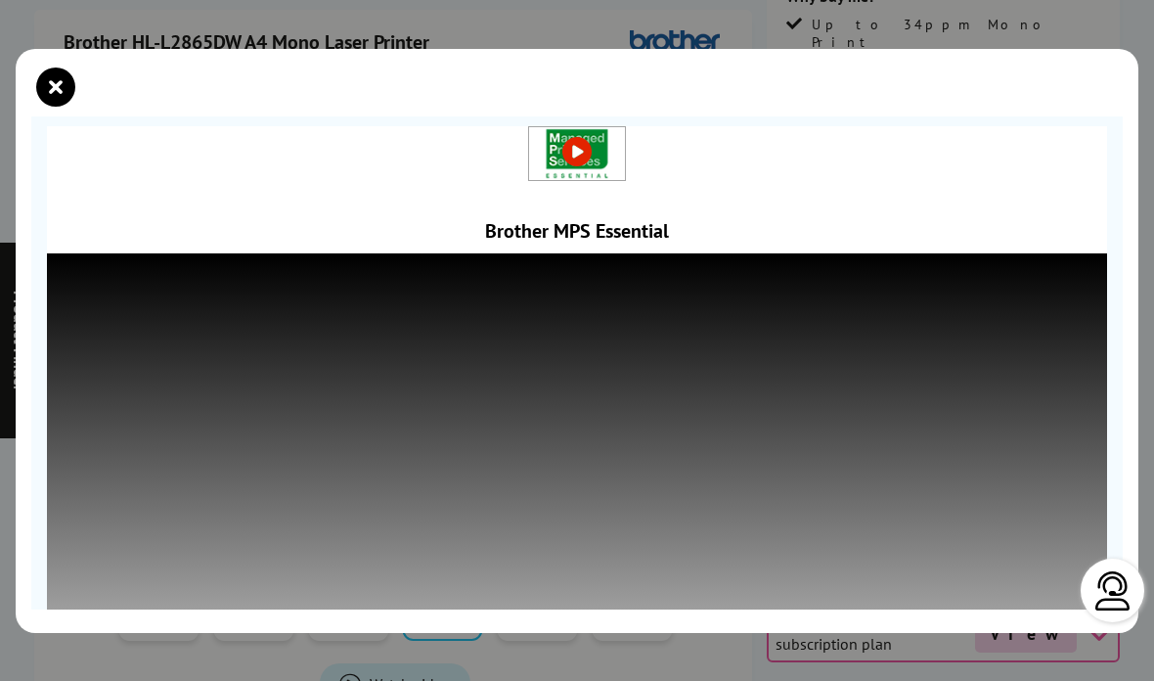
click at [52, 80] on icon "close modal" at bounding box center [55, 86] width 39 height 39
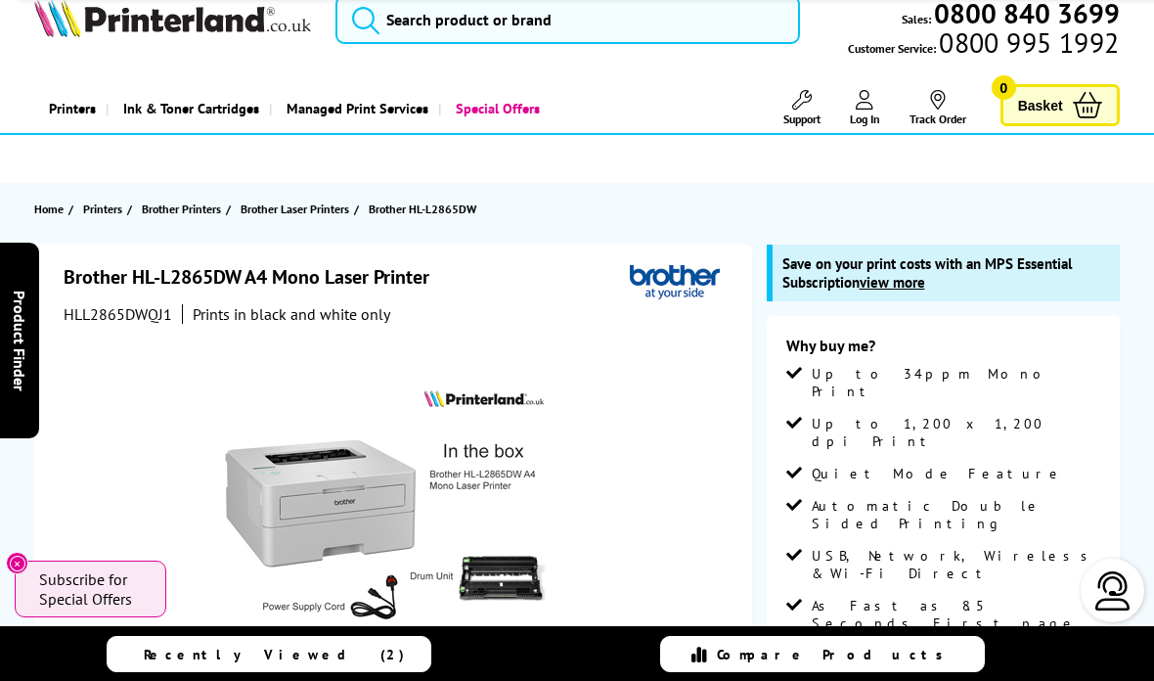
scroll to position [0, 0]
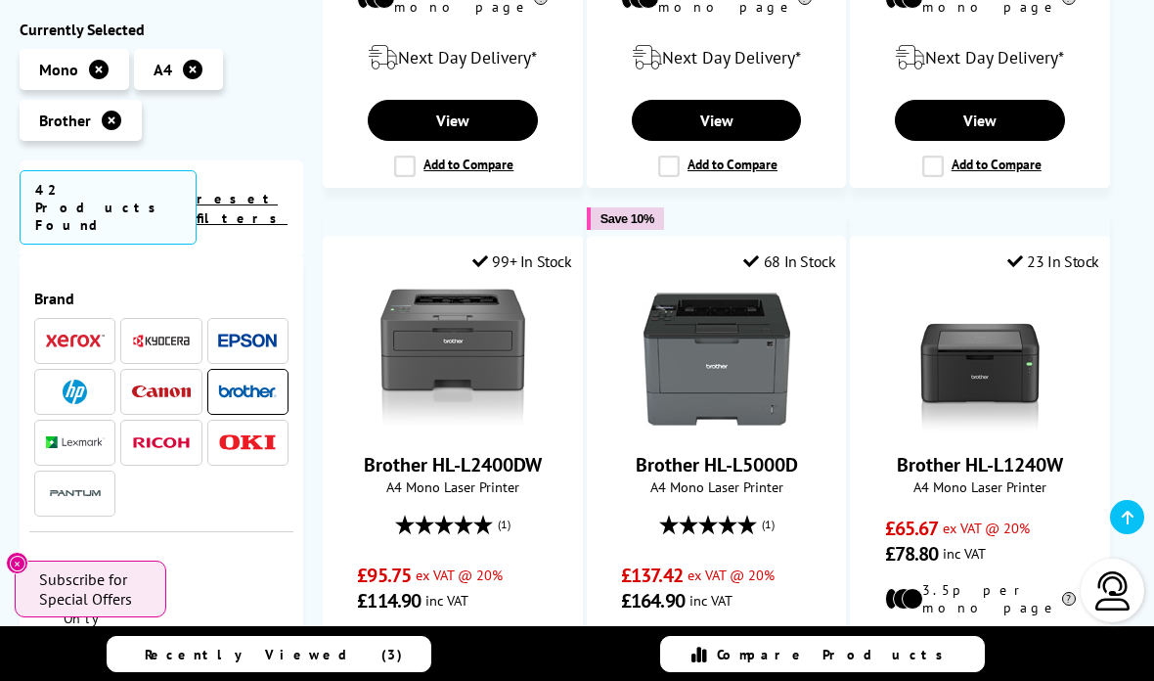
scroll to position [2203, 0]
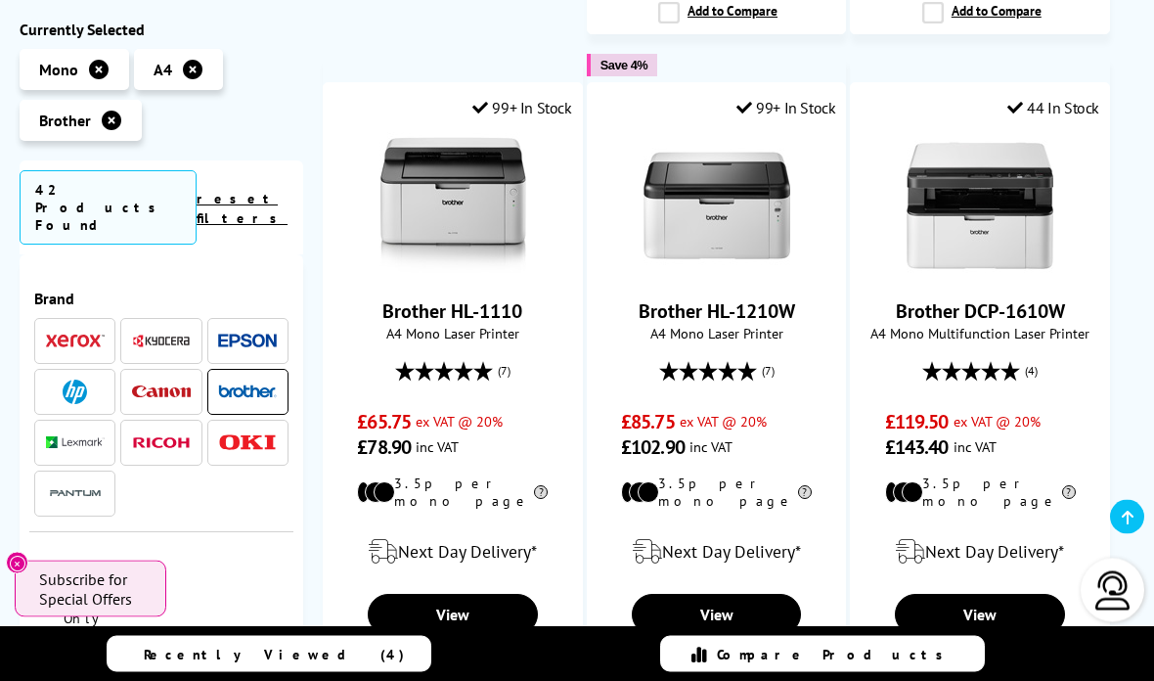
scroll to position [1700, 0]
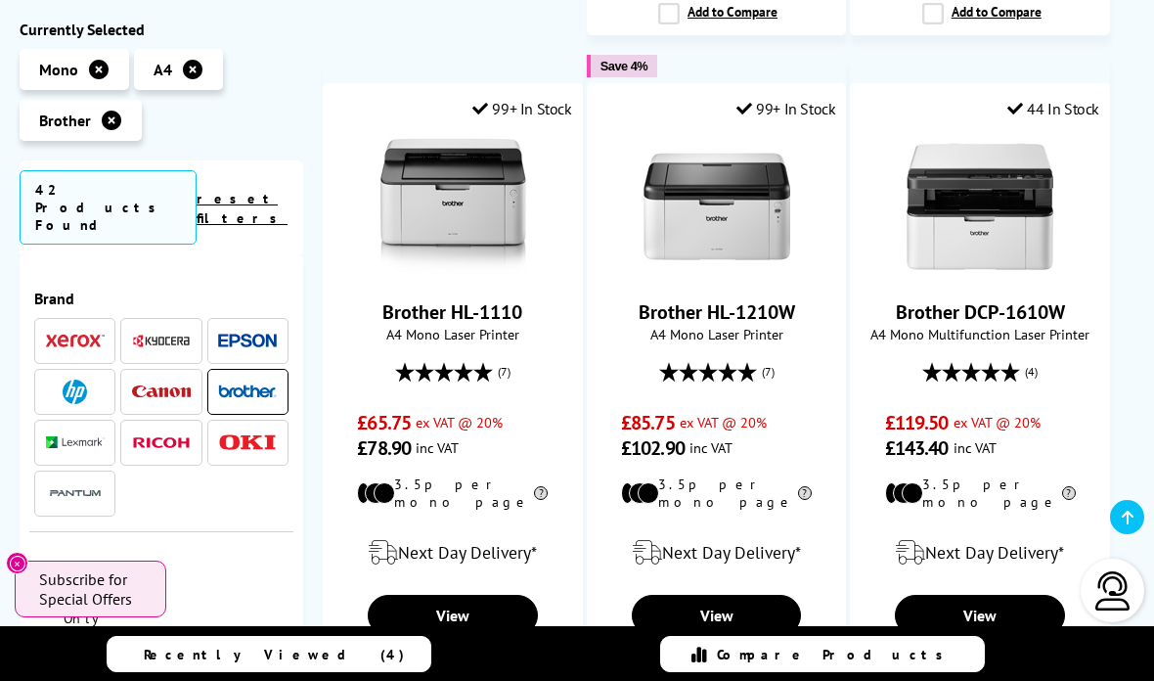
click at [445, 595] on link "View" at bounding box center [453, 615] width 170 height 41
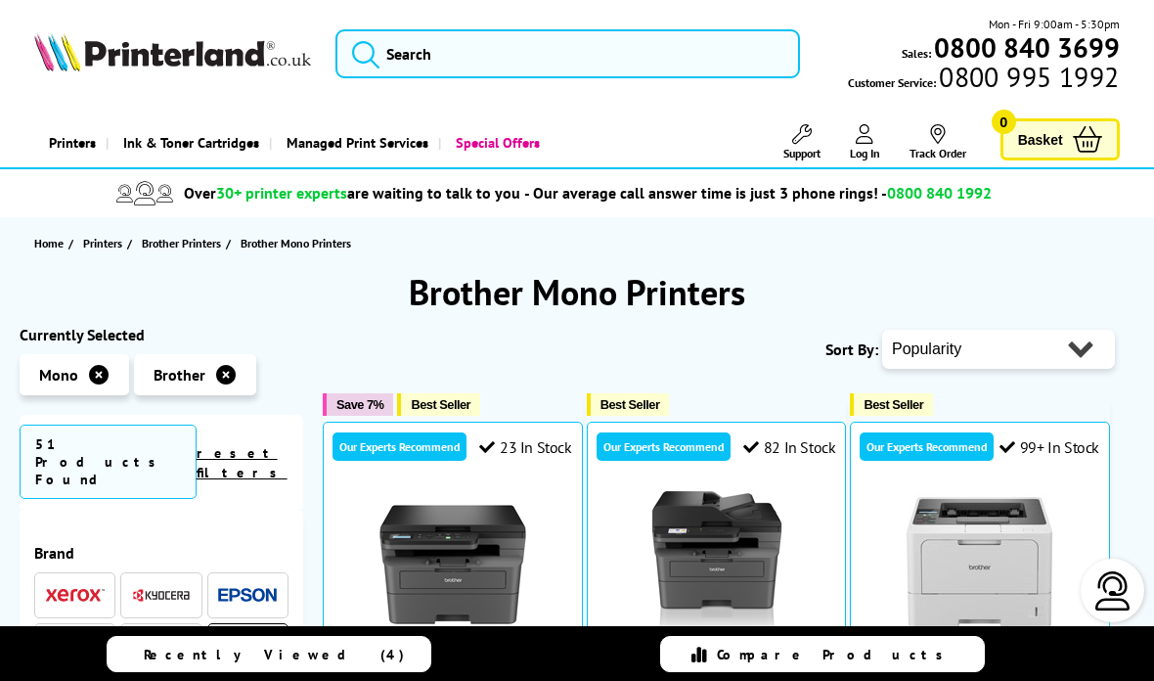
scroll to position [829, 0]
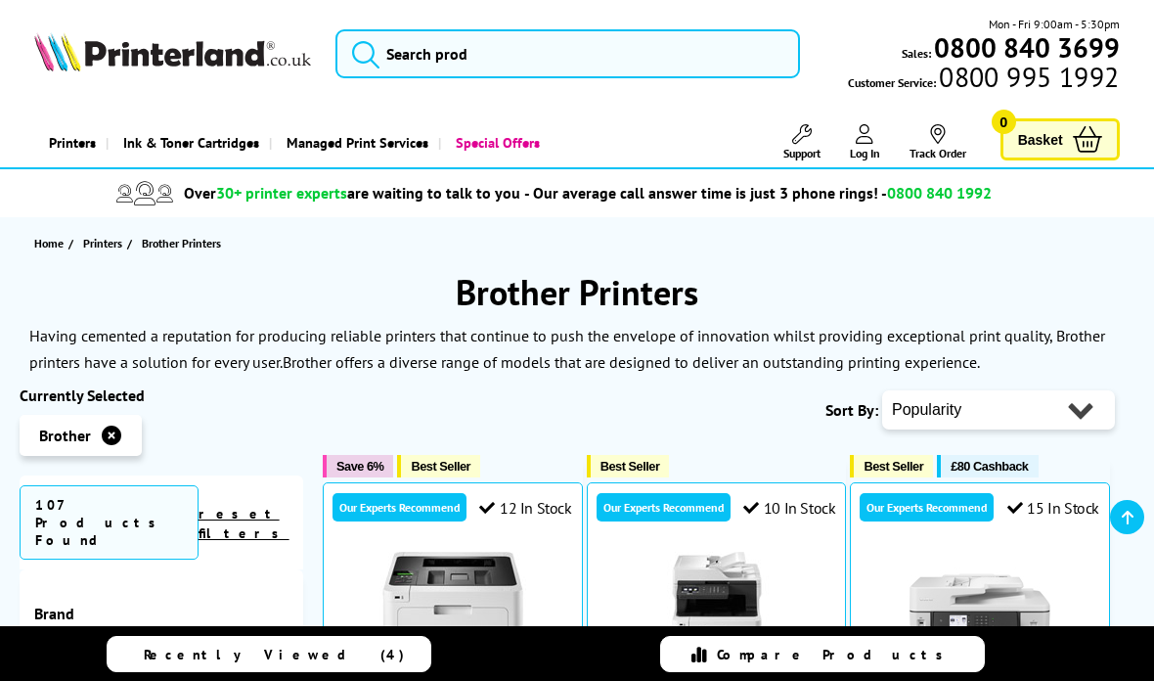
scroll to position [829, 0]
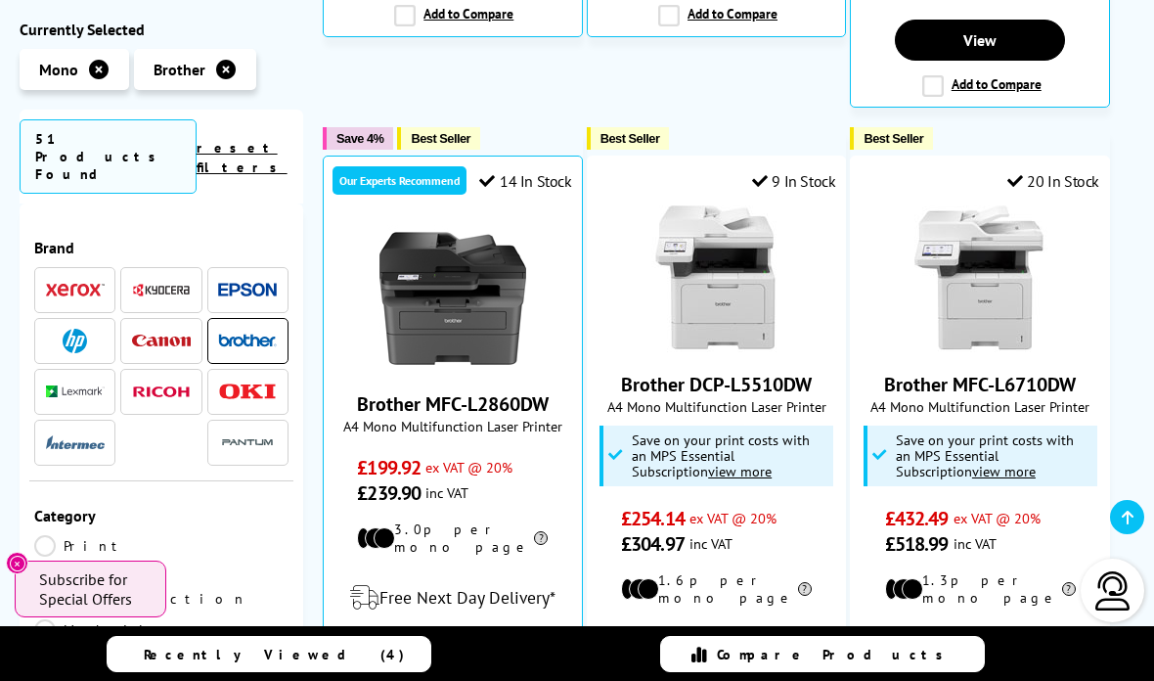
scroll to position [942, 0]
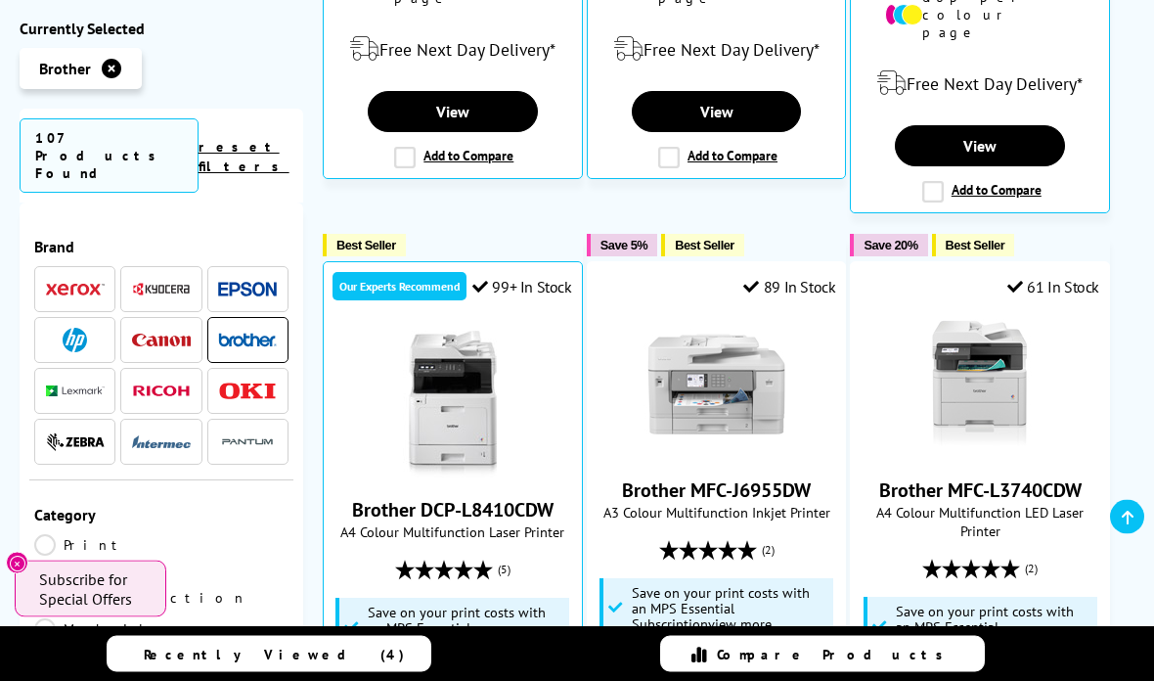
scroll to position [1050, 0]
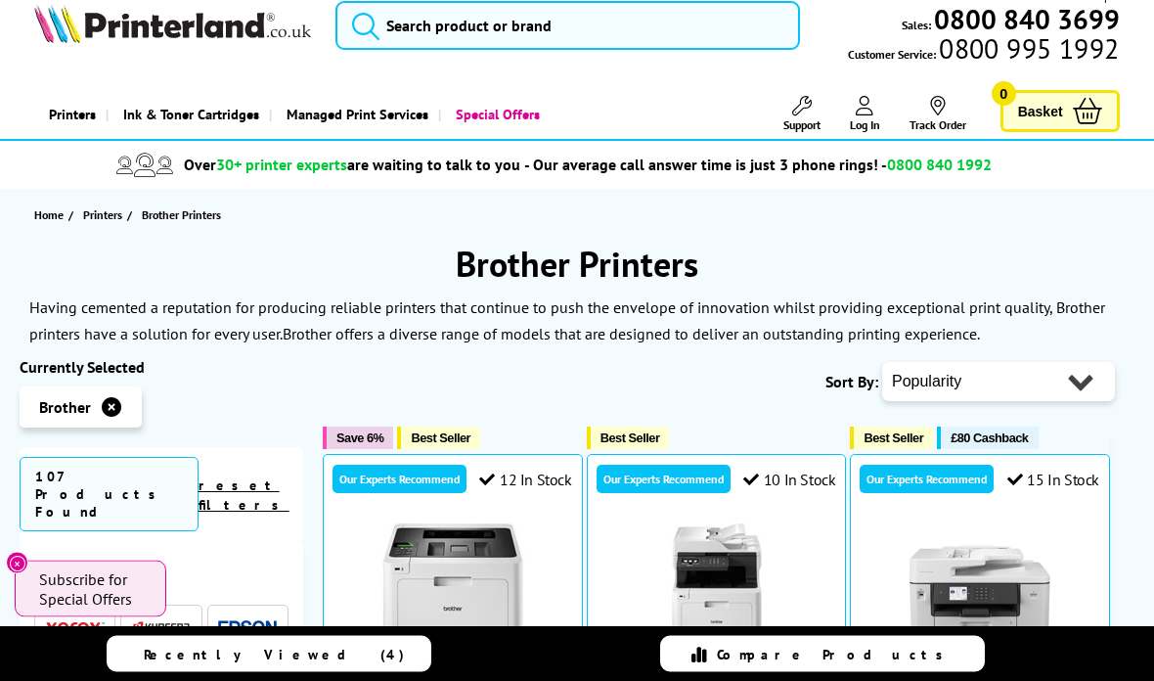
scroll to position [0, 0]
